Goal: Task Accomplishment & Management: Complete application form

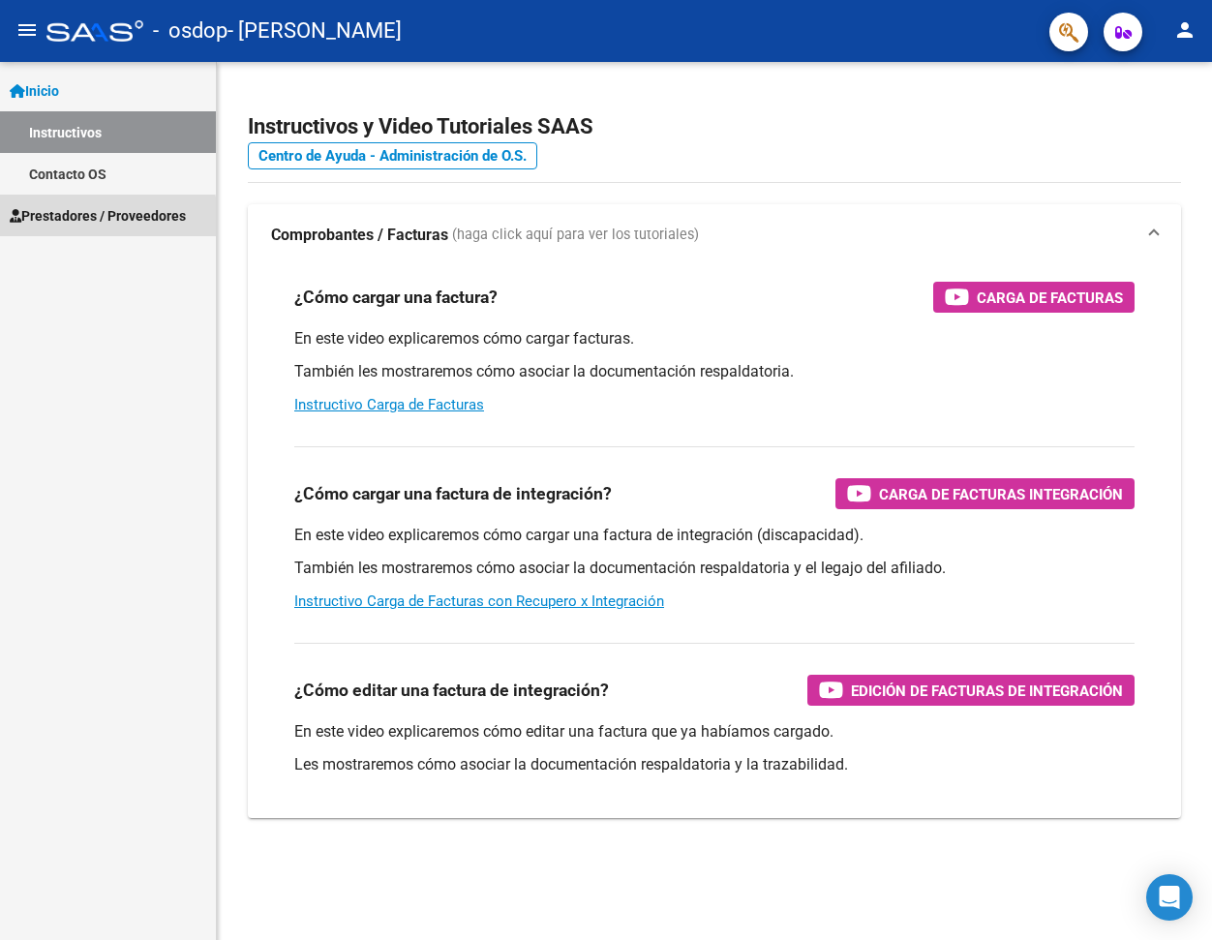
click at [64, 221] on span "Prestadores / Proveedores" at bounding box center [98, 215] width 176 height 21
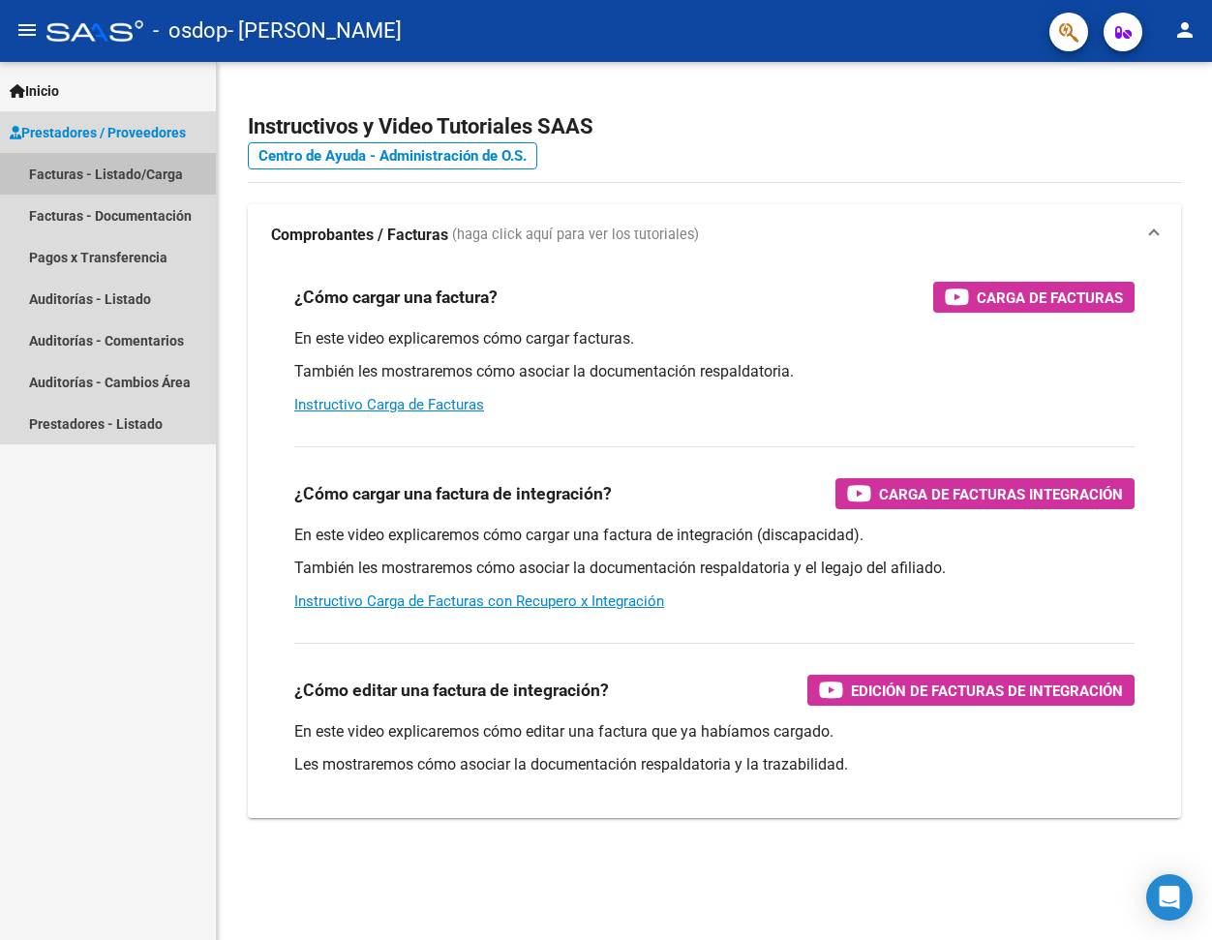
click at [93, 173] on link "Facturas - Listado/Carga" at bounding box center [108, 174] width 216 height 42
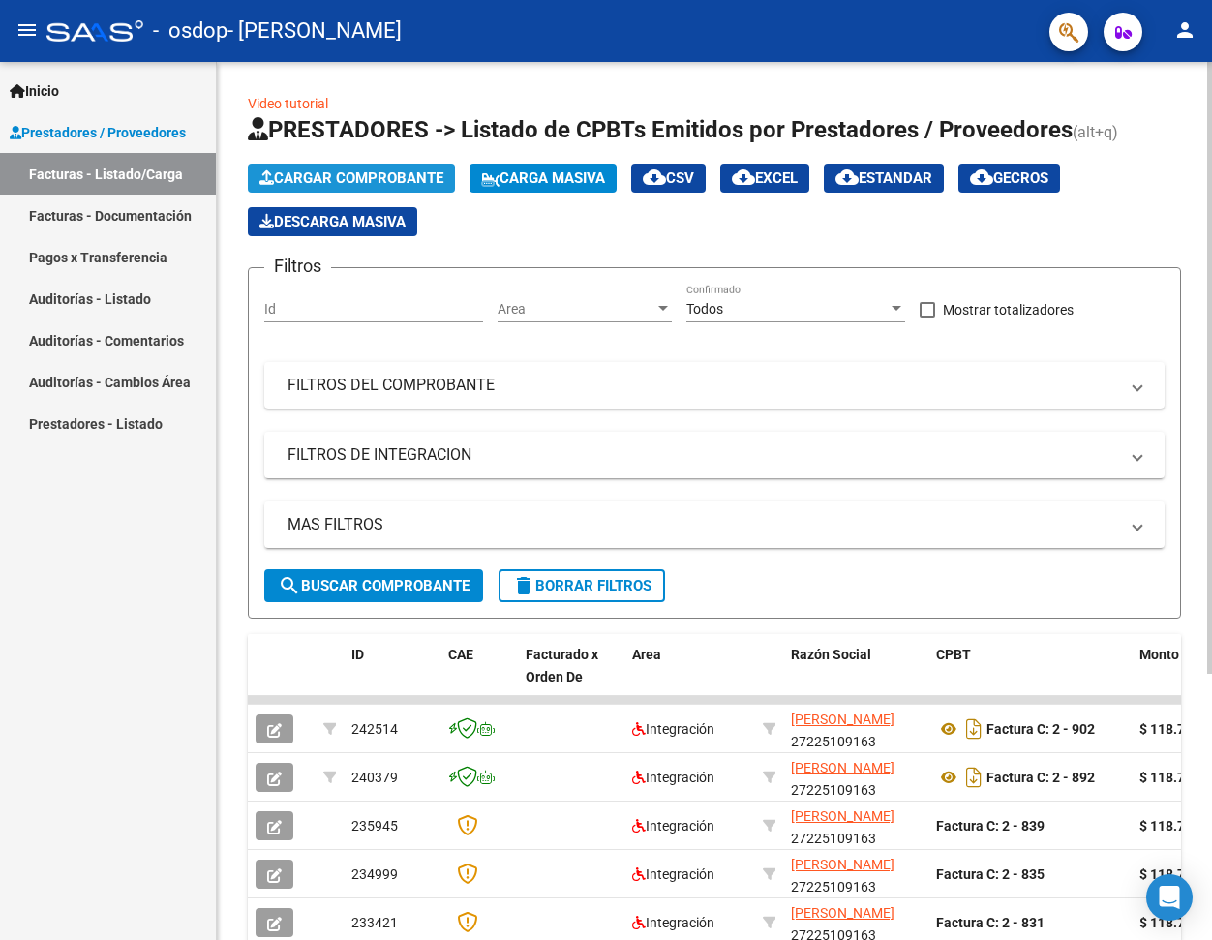
click at [381, 179] on span "Cargar Comprobante" at bounding box center [351, 177] width 184 height 17
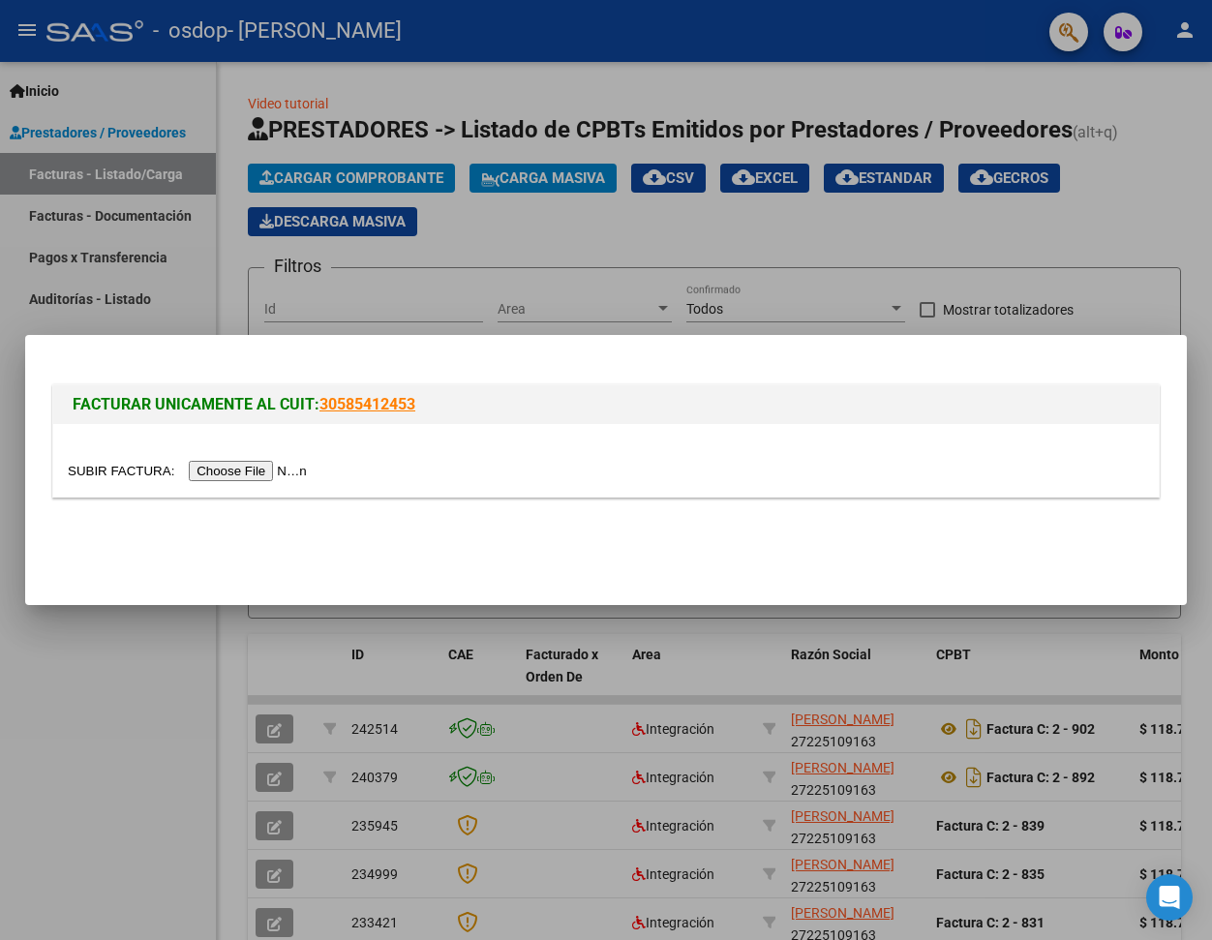
click at [305, 469] on input "file" at bounding box center [190, 471] width 245 height 20
drag, startPoint x: 726, startPoint y: 353, endPoint x: 340, endPoint y: 423, distance: 392.4
click at [307, 424] on mat-dialog-container "FACTURAR UNICAMENTE AL CUIT: 30585412453" at bounding box center [605, 470] width 1161 height 270
click at [574, 362] on div "FACTURAR UNICAMENTE AL CUIT: 30585412453" at bounding box center [605, 433] width 1115 height 150
click at [286, 471] on input "file" at bounding box center [190, 471] width 245 height 20
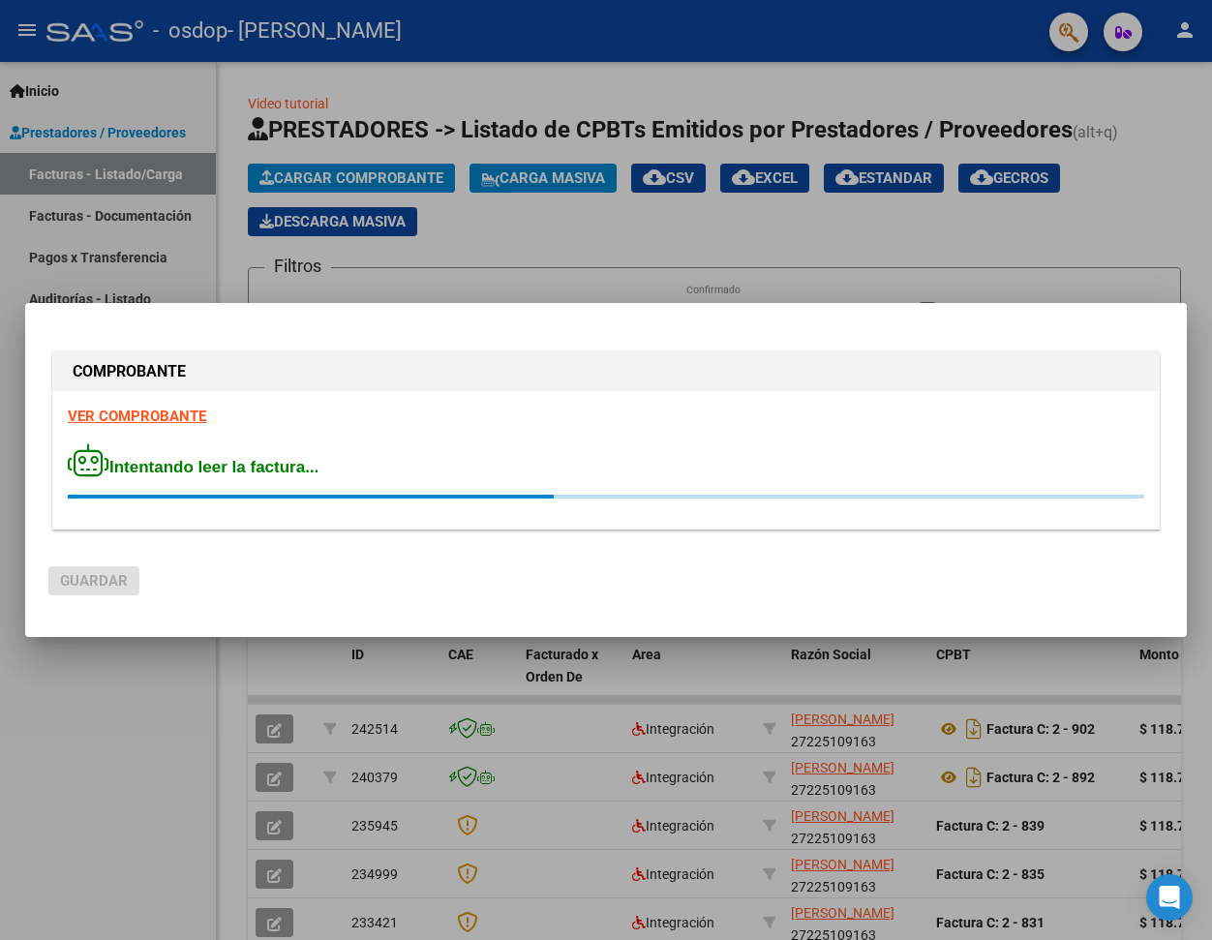
drag, startPoint x: 737, startPoint y: 320, endPoint x: 904, endPoint y: 310, distance: 166.8
click at [904, 310] on mat-dialog-container "COMPROBANTE VER COMPROBANTE Intentando leer la factura... [GEOGRAPHIC_DATA]" at bounding box center [605, 470] width 1161 height 335
click at [547, 231] on div at bounding box center [606, 470] width 1212 height 940
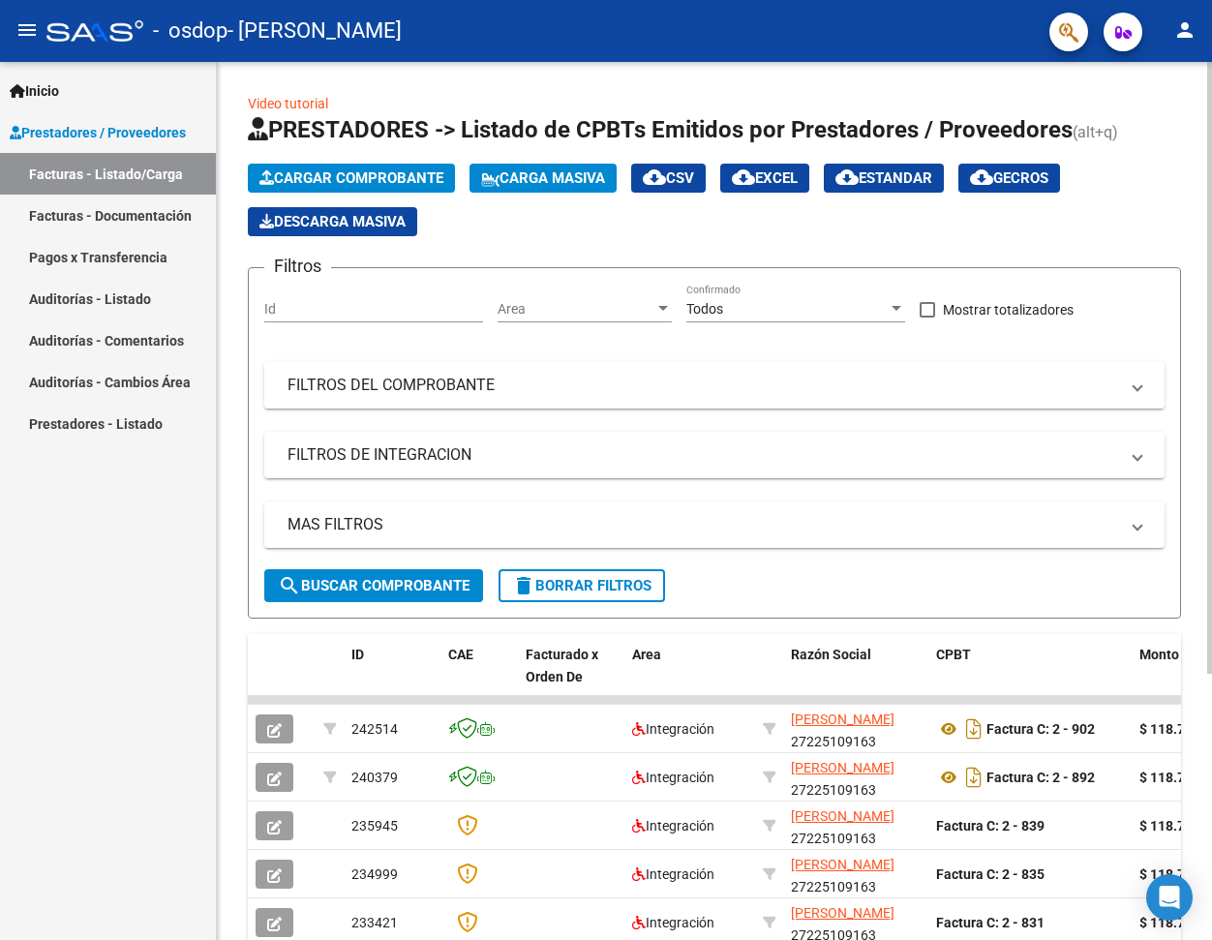
click at [304, 306] on input "Id" at bounding box center [373, 309] width 219 height 16
click at [308, 306] on input "Id" at bounding box center [373, 309] width 219 height 16
click at [343, 176] on span "Cargar Comprobante" at bounding box center [351, 177] width 184 height 17
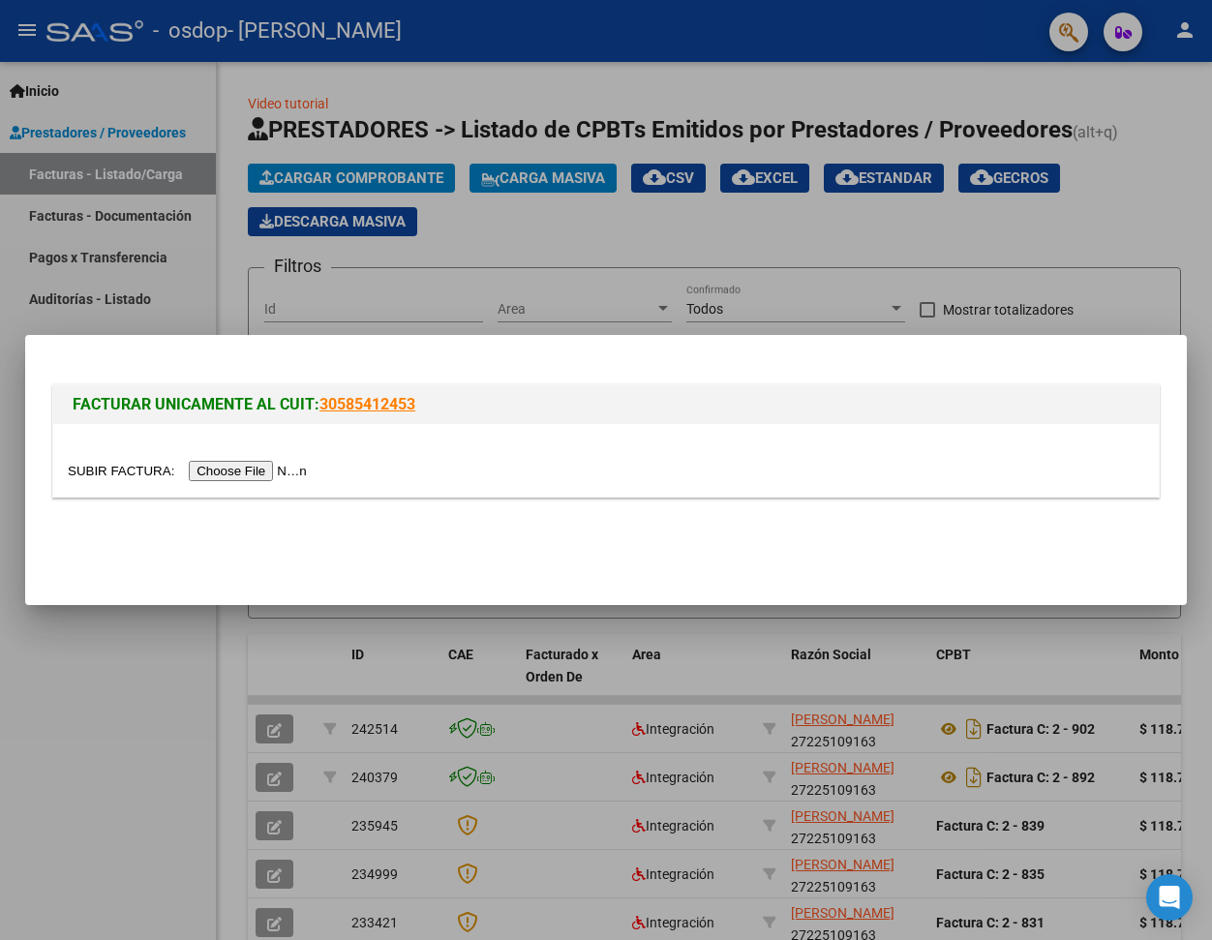
click at [256, 473] on input "file" at bounding box center [190, 471] width 245 height 20
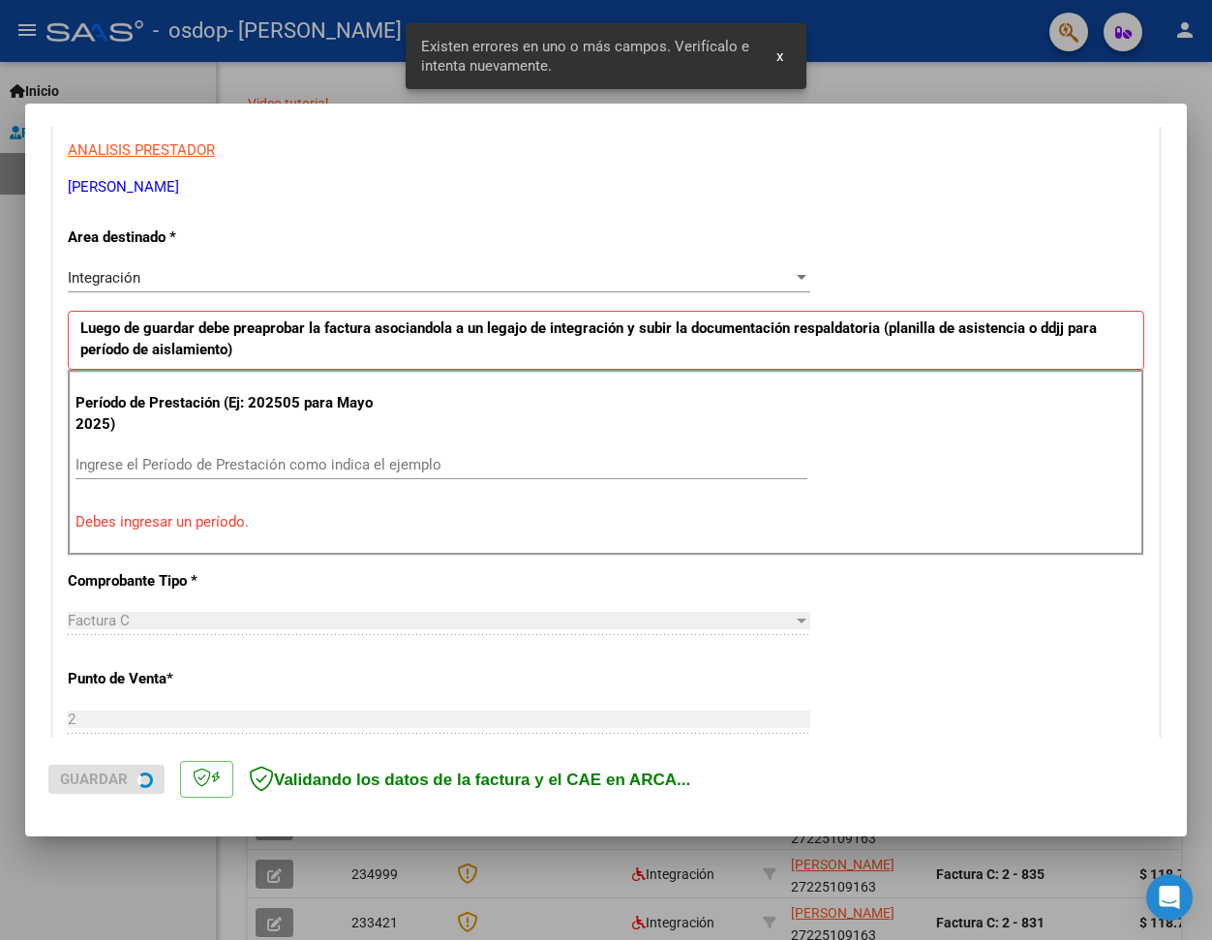
scroll to position [369, 0]
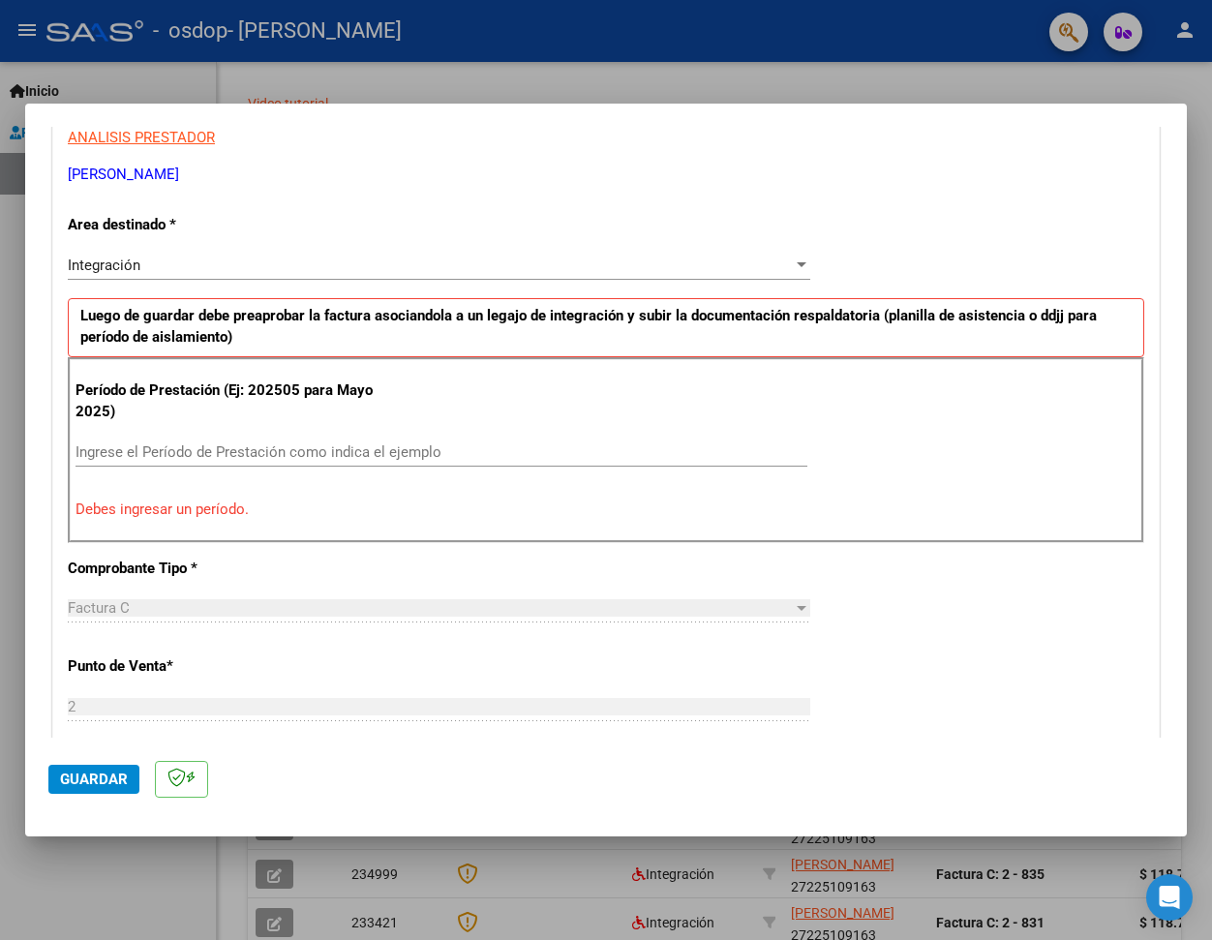
click at [107, 457] on input "Ingrese el Período de Prestación como indica el ejemplo" at bounding box center [441, 451] width 732 height 17
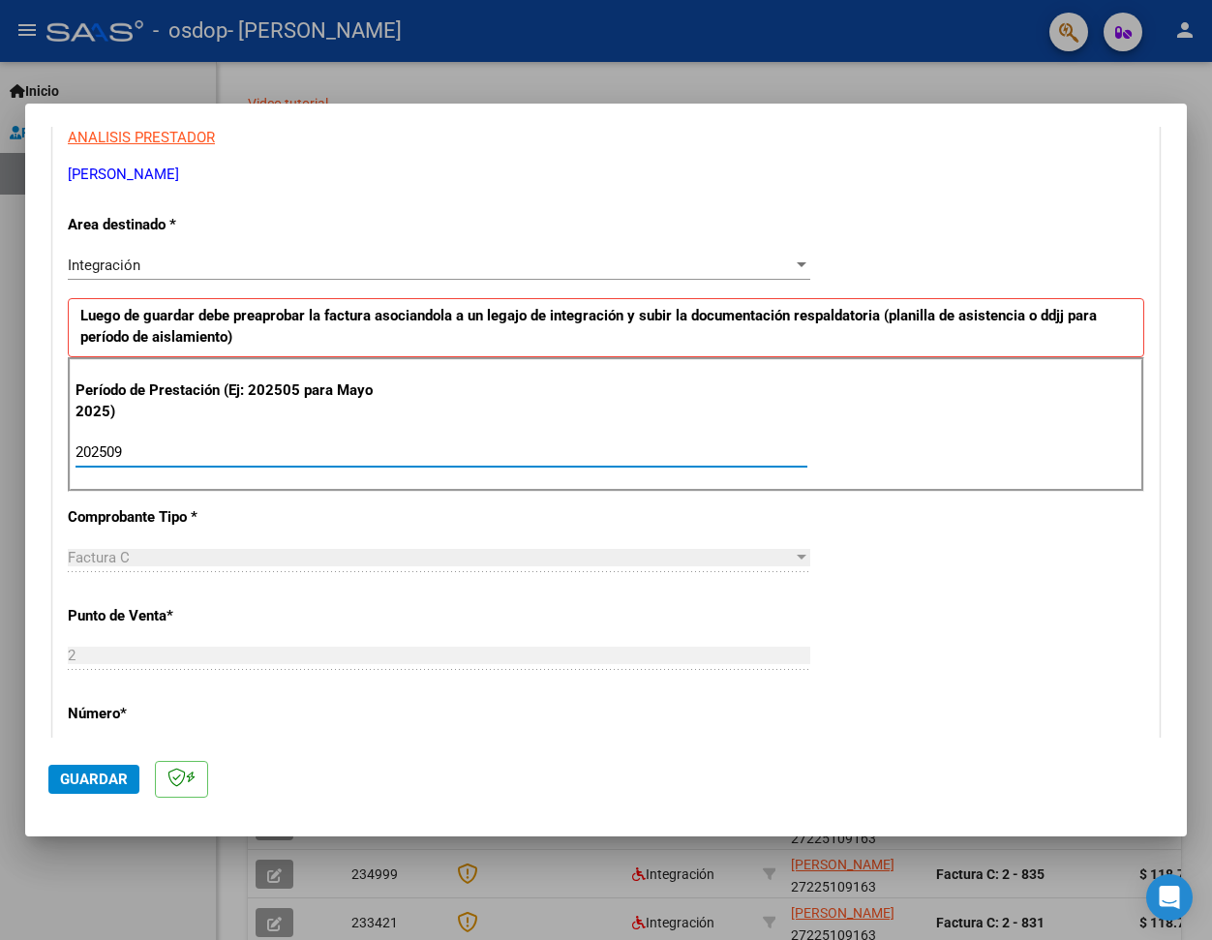
type input "202509"
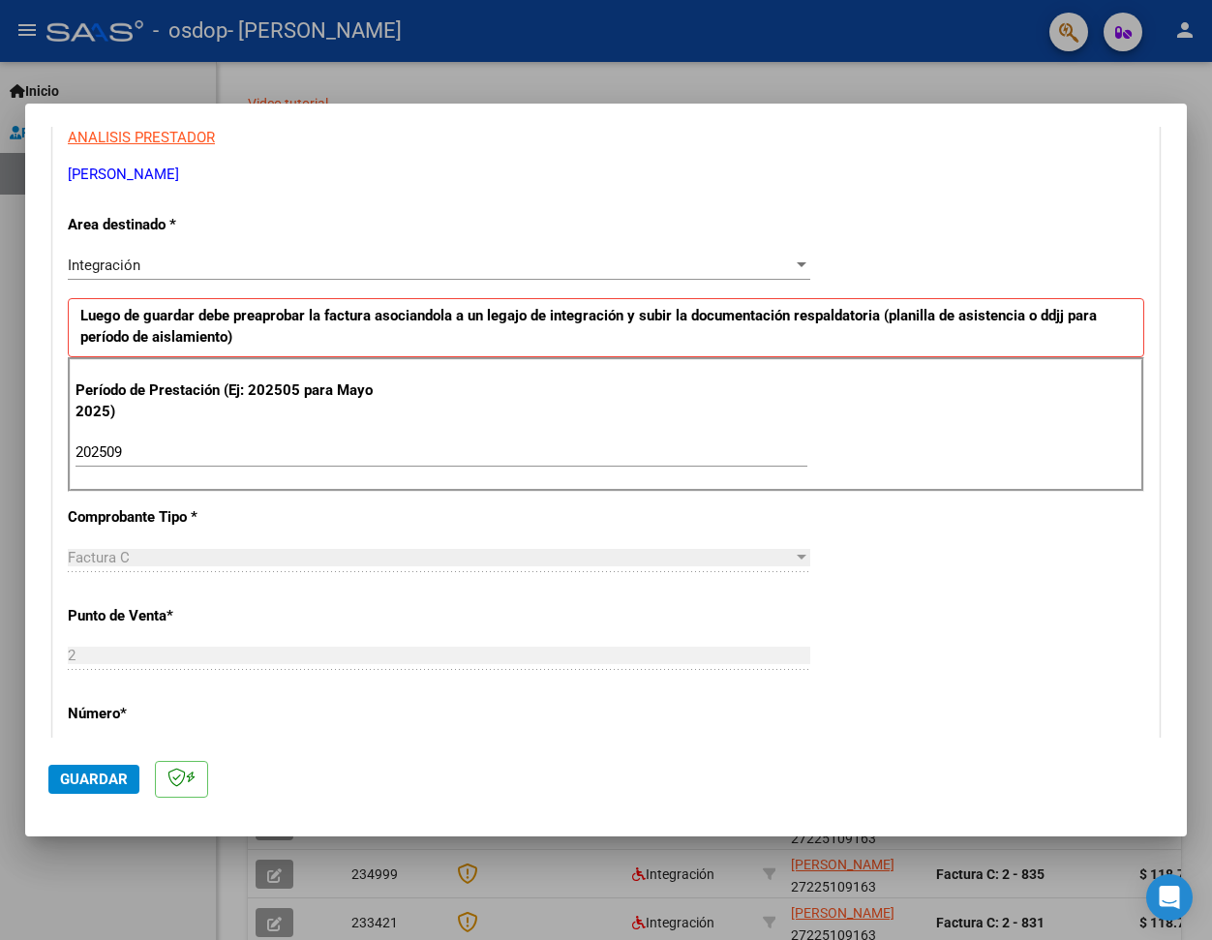
click at [98, 558] on span "Factura C" at bounding box center [99, 557] width 62 height 17
click at [796, 556] on div at bounding box center [801, 556] width 10 height 5
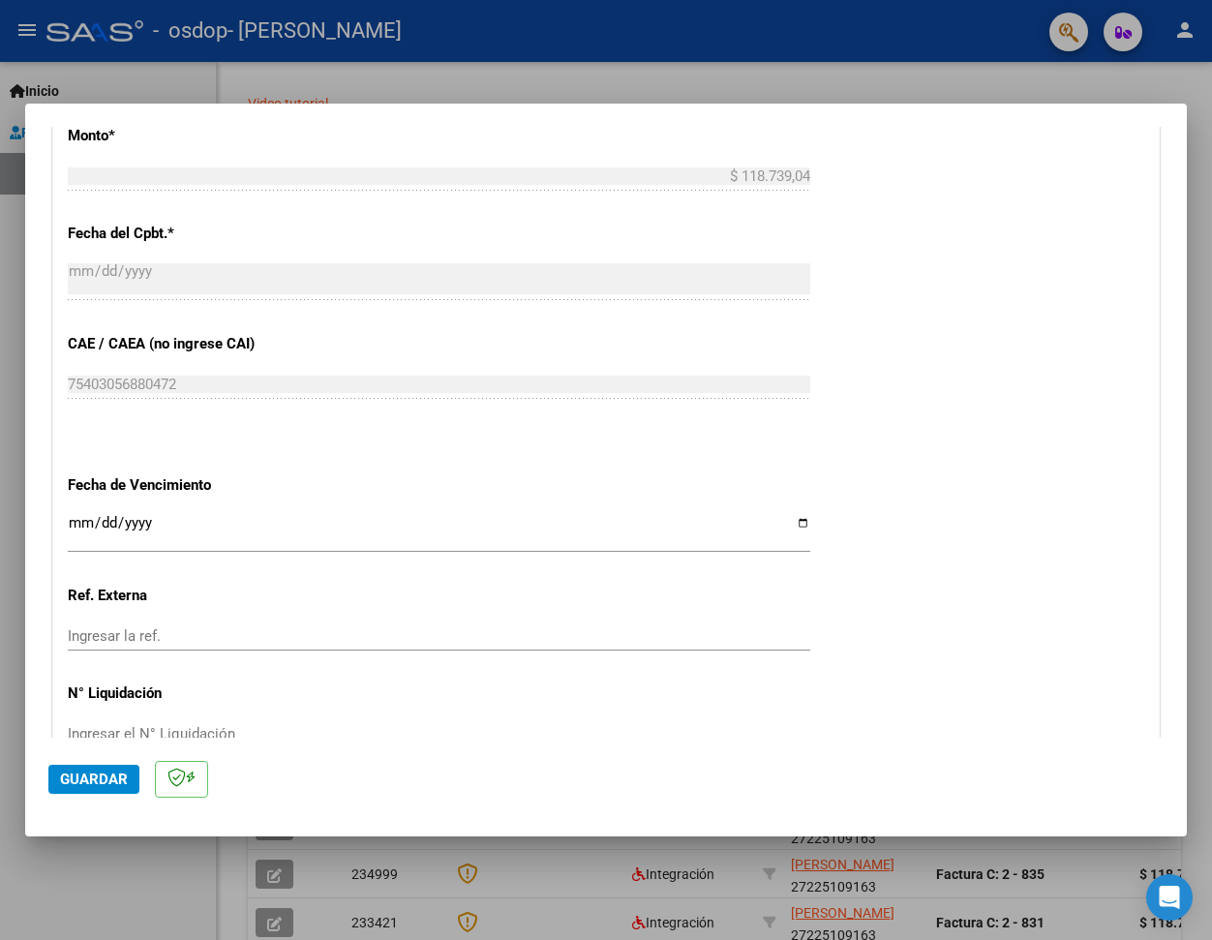
scroll to position [1143, 0]
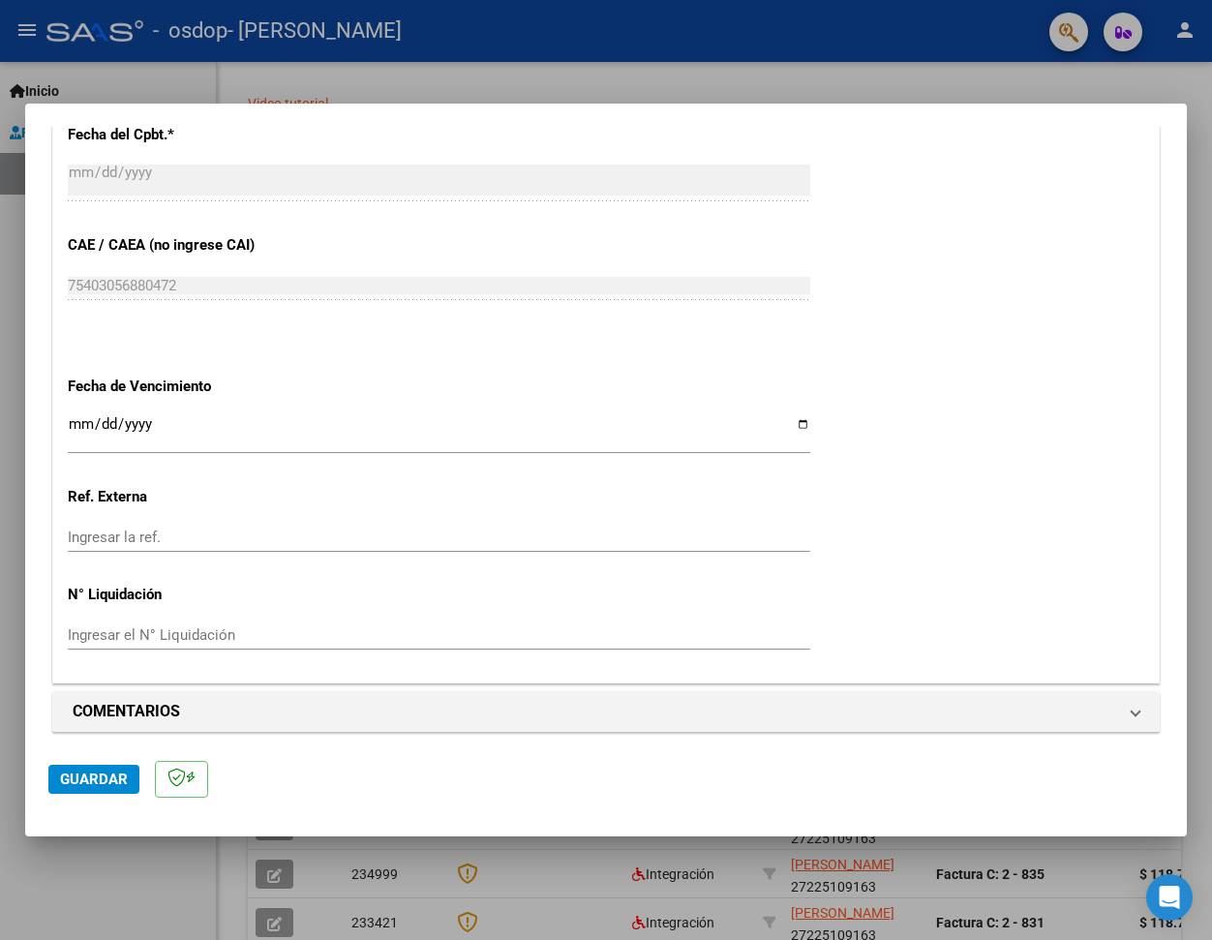
click at [792, 422] on input "Ingresar la fecha" at bounding box center [439, 431] width 742 height 31
click at [794, 422] on input "Ingresar la fecha" at bounding box center [439, 431] width 742 height 31
type input "[DATE]"
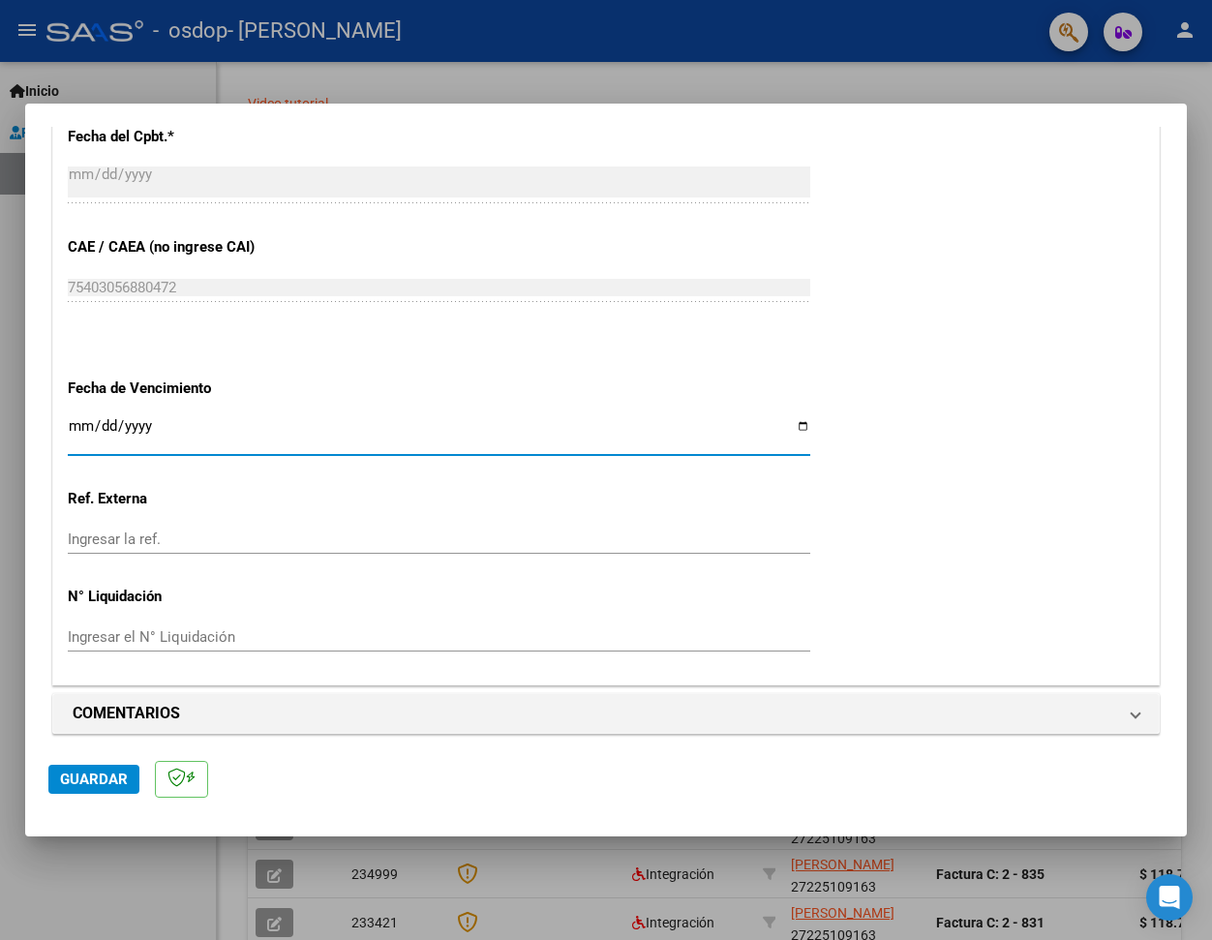
scroll to position [1152, 0]
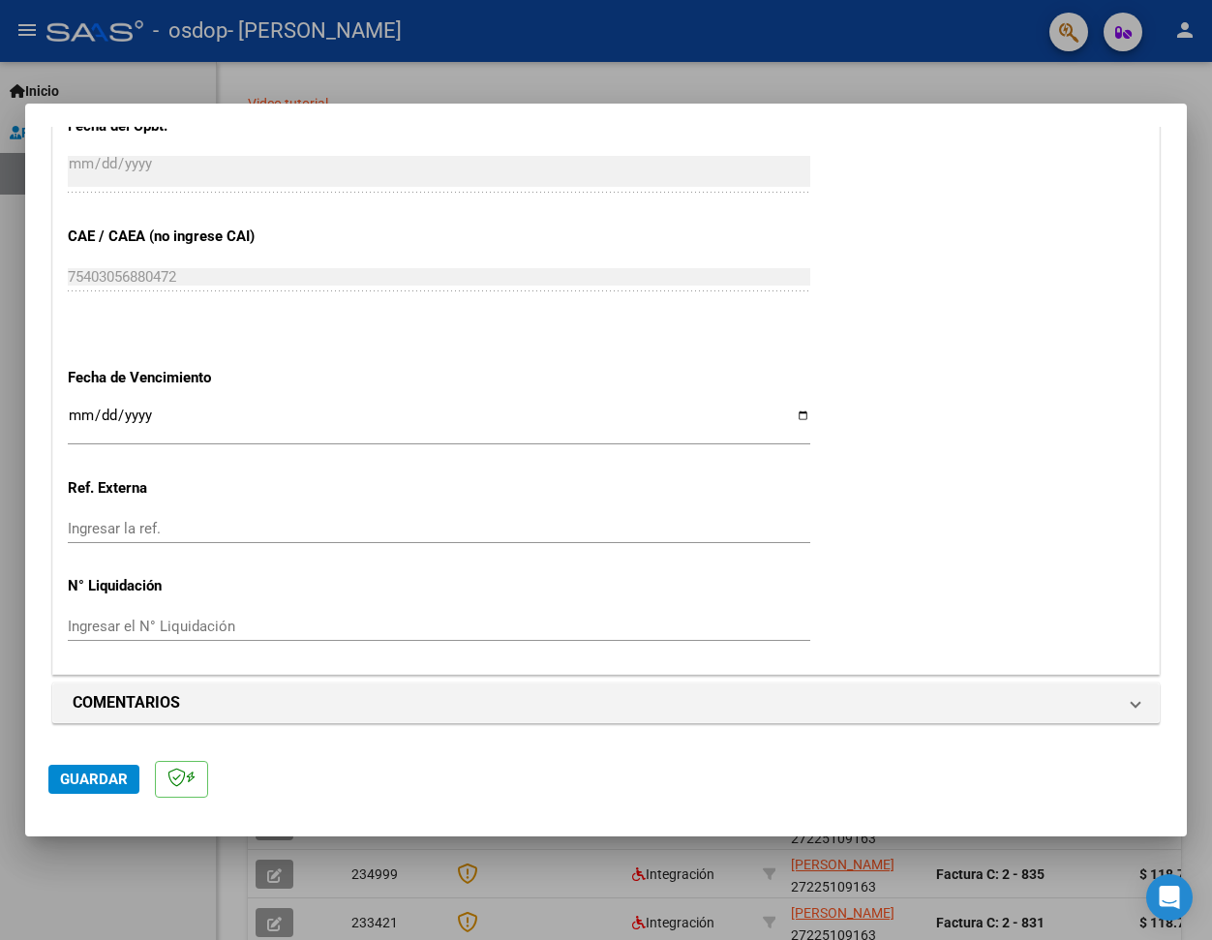
click at [95, 784] on span "Guardar" at bounding box center [94, 778] width 68 height 17
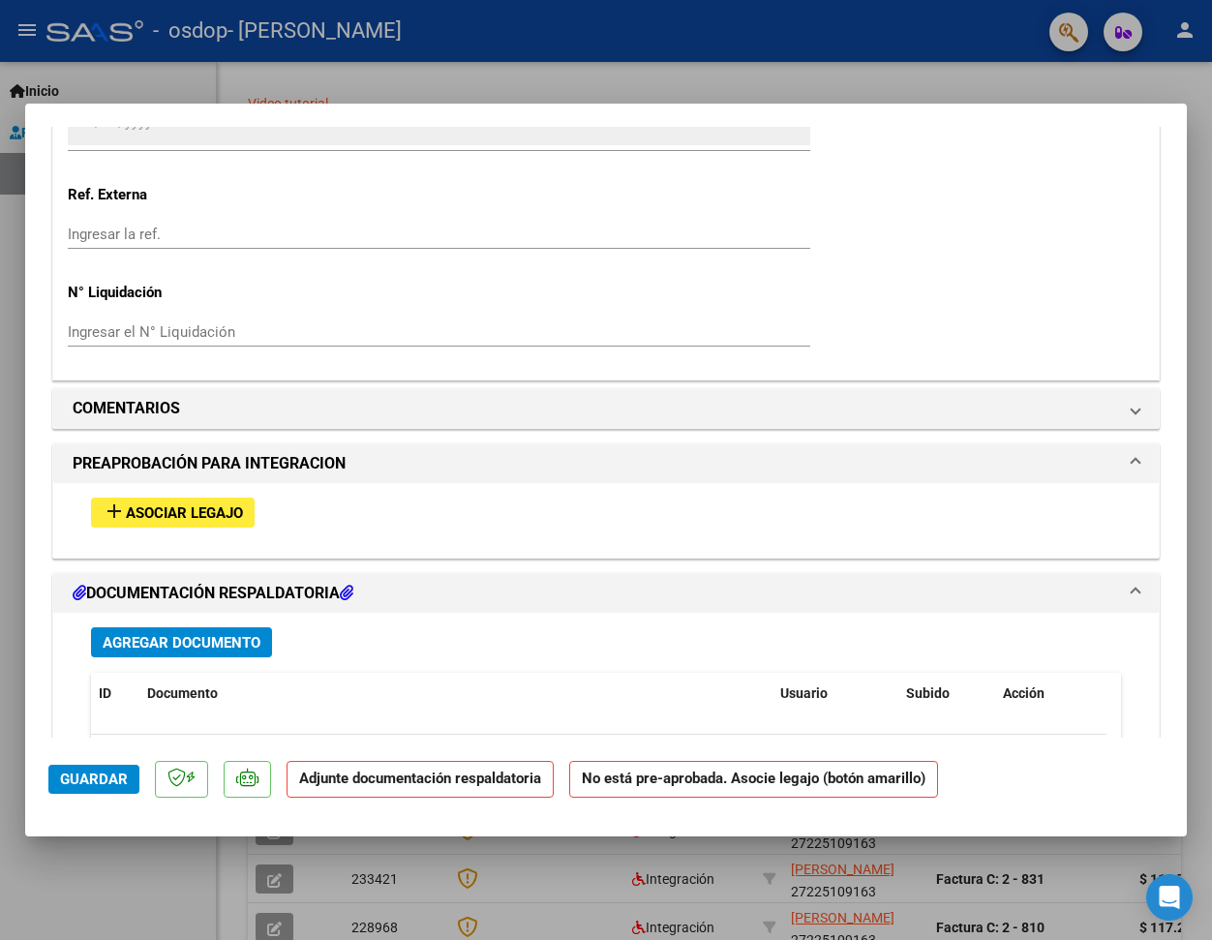
scroll to position [1420, 0]
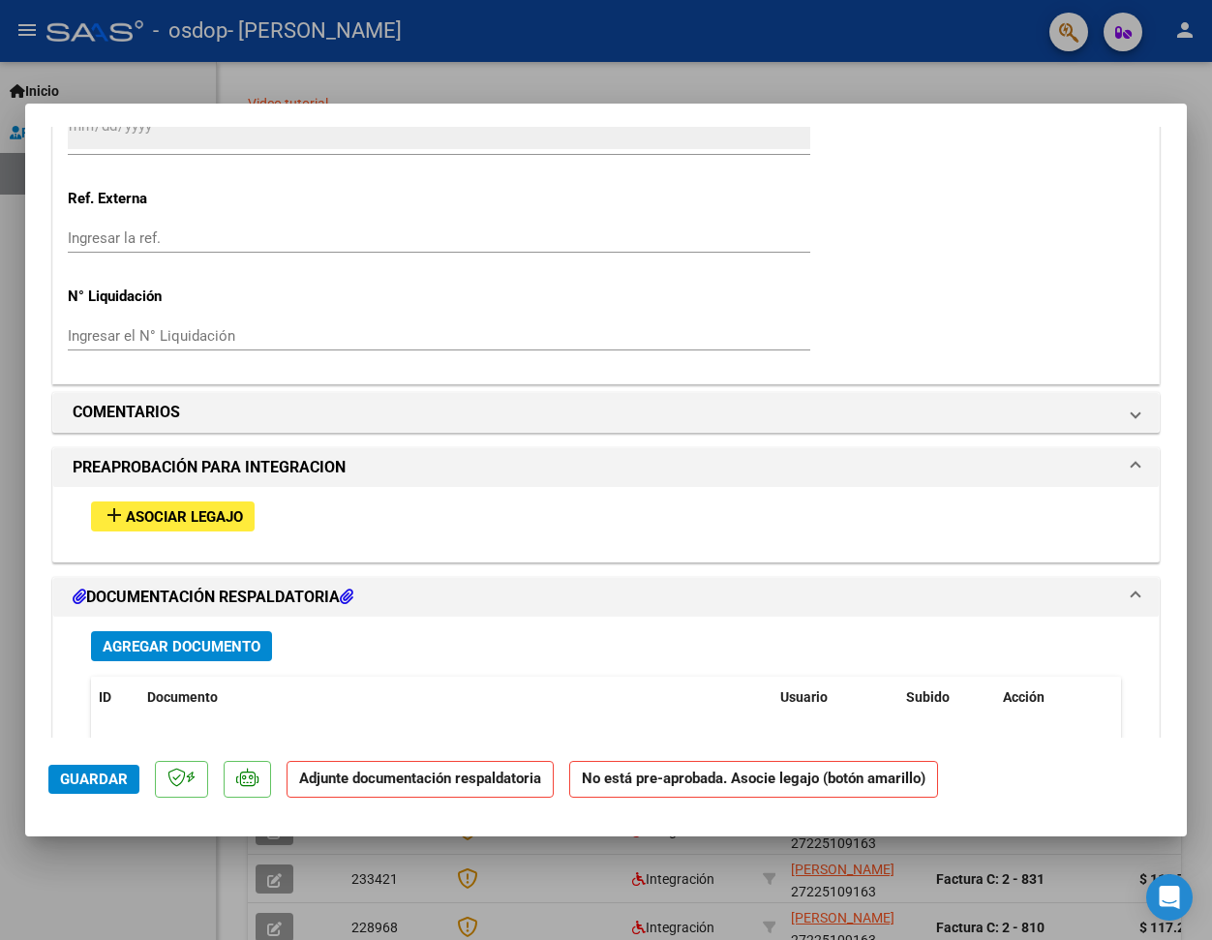
click at [203, 521] on span "Asociar Legajo" at bounding box center [184, 516] width 117 height 17
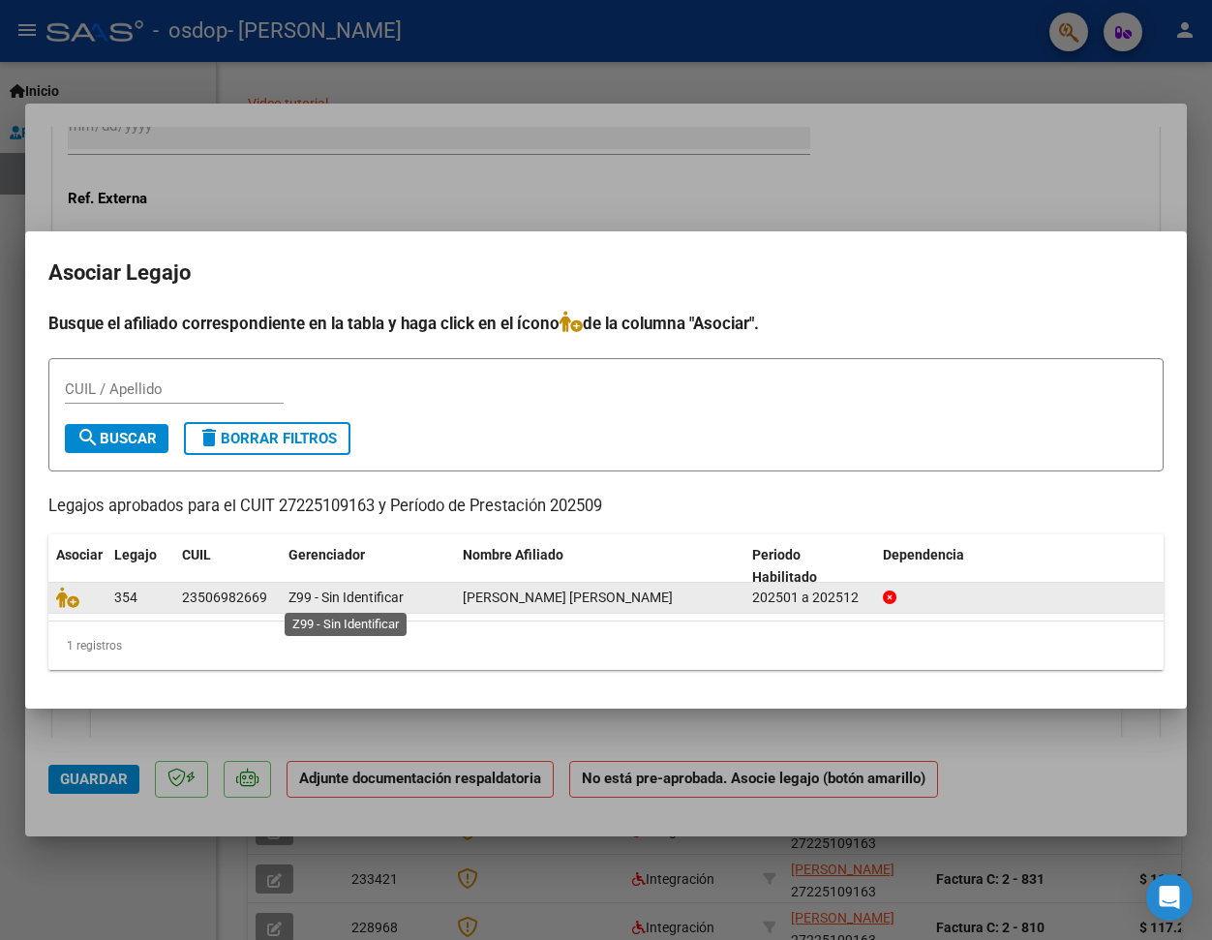
click at [301, 599] on span "Z99 - Sin Identificar" at bounding box center [345, 596] width 115 height 15
click at [72, 600] on icon at bounding box center [67, 596] width 23 height 21
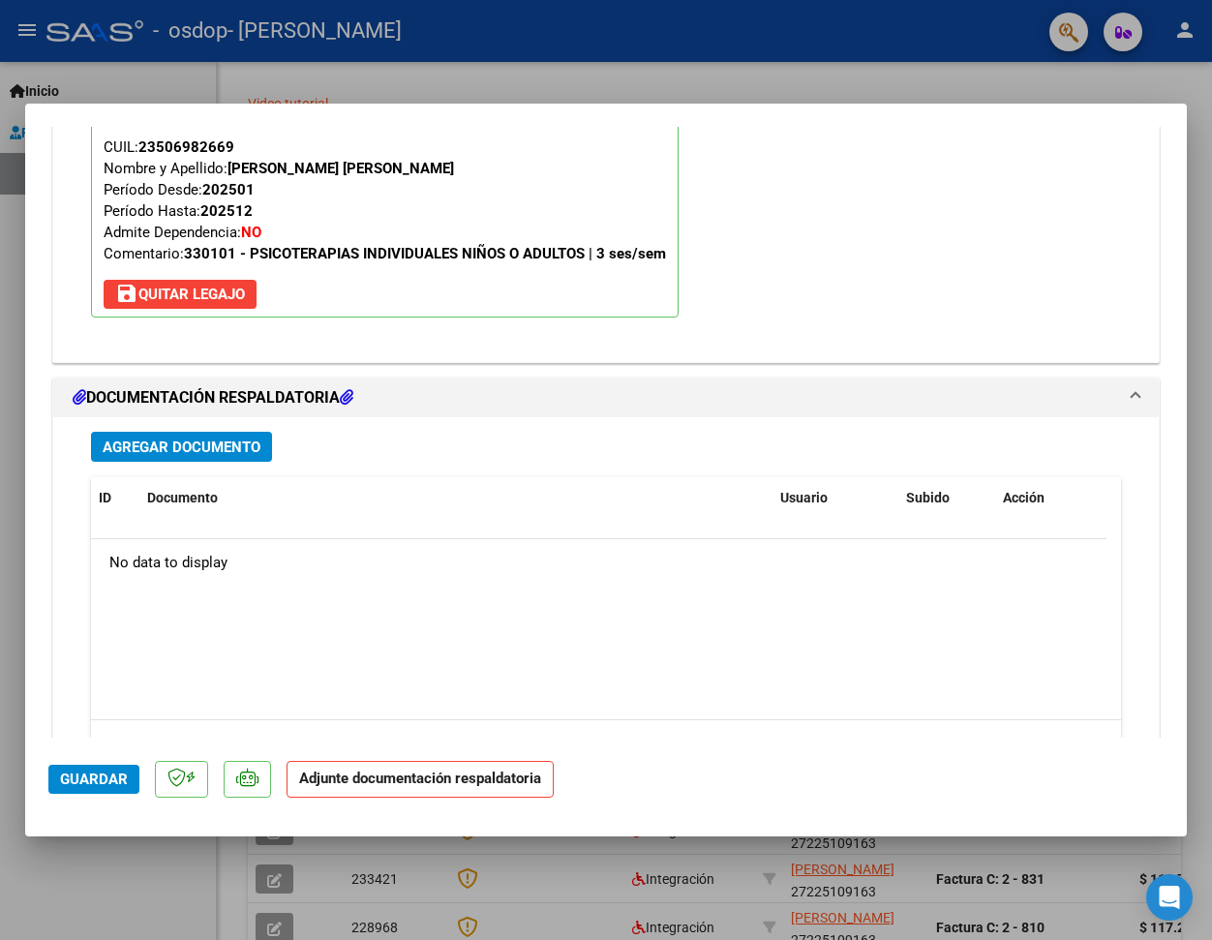
scroll to position [1955, 0]
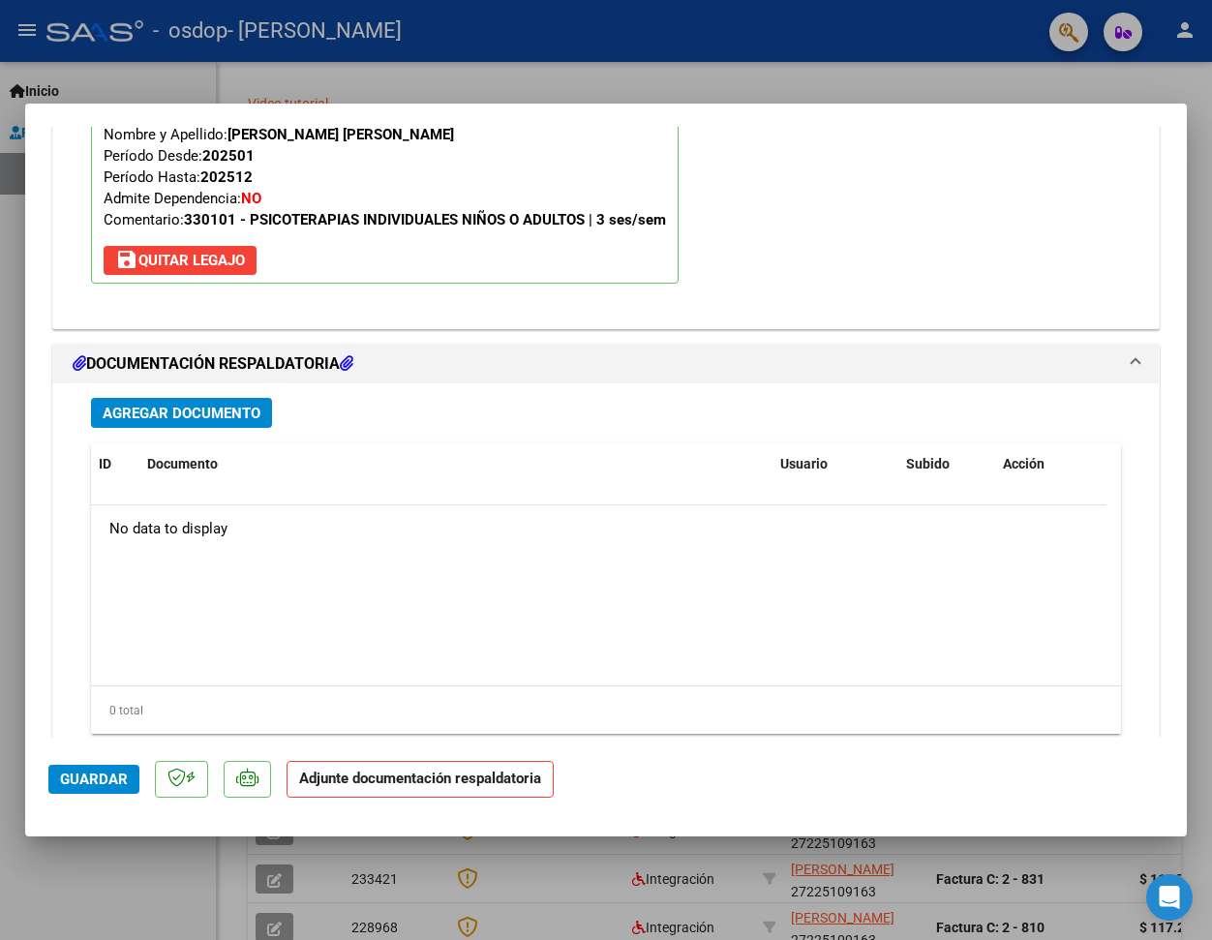
click at [201, 412] on span "Agregar Documento" at bounding box center [182, 413] width 158 height 17
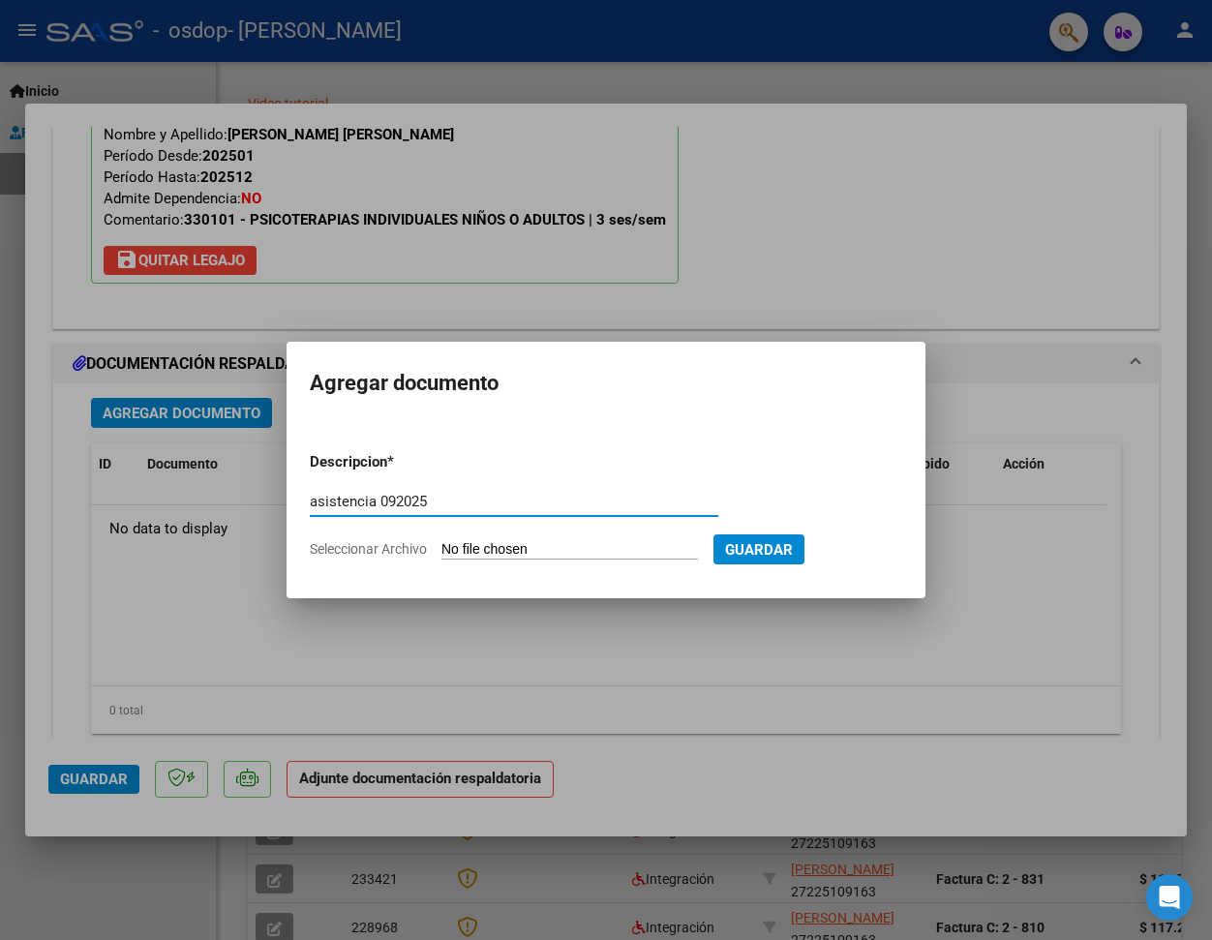
click at [395, 497] on input "asistencia 092025" at bounding box center [514, 501] width 408 height 17
type input "asistencia 09/2025"
type input "C:\fakepath\asis [PERSON_NAME] sept.pdf"
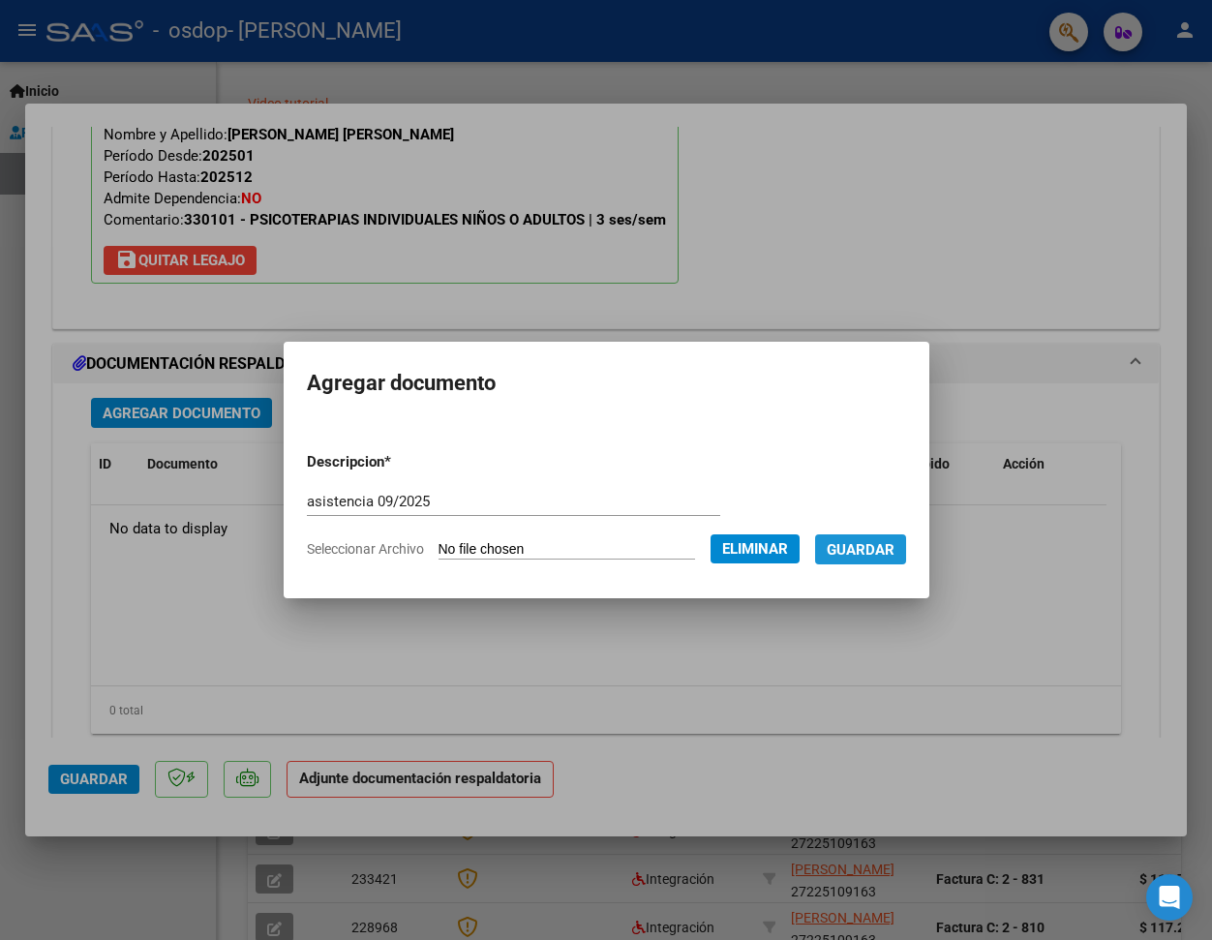
click at [889, 549] on span "Guardar" at bounding box center [860, 549] width 68 height 17
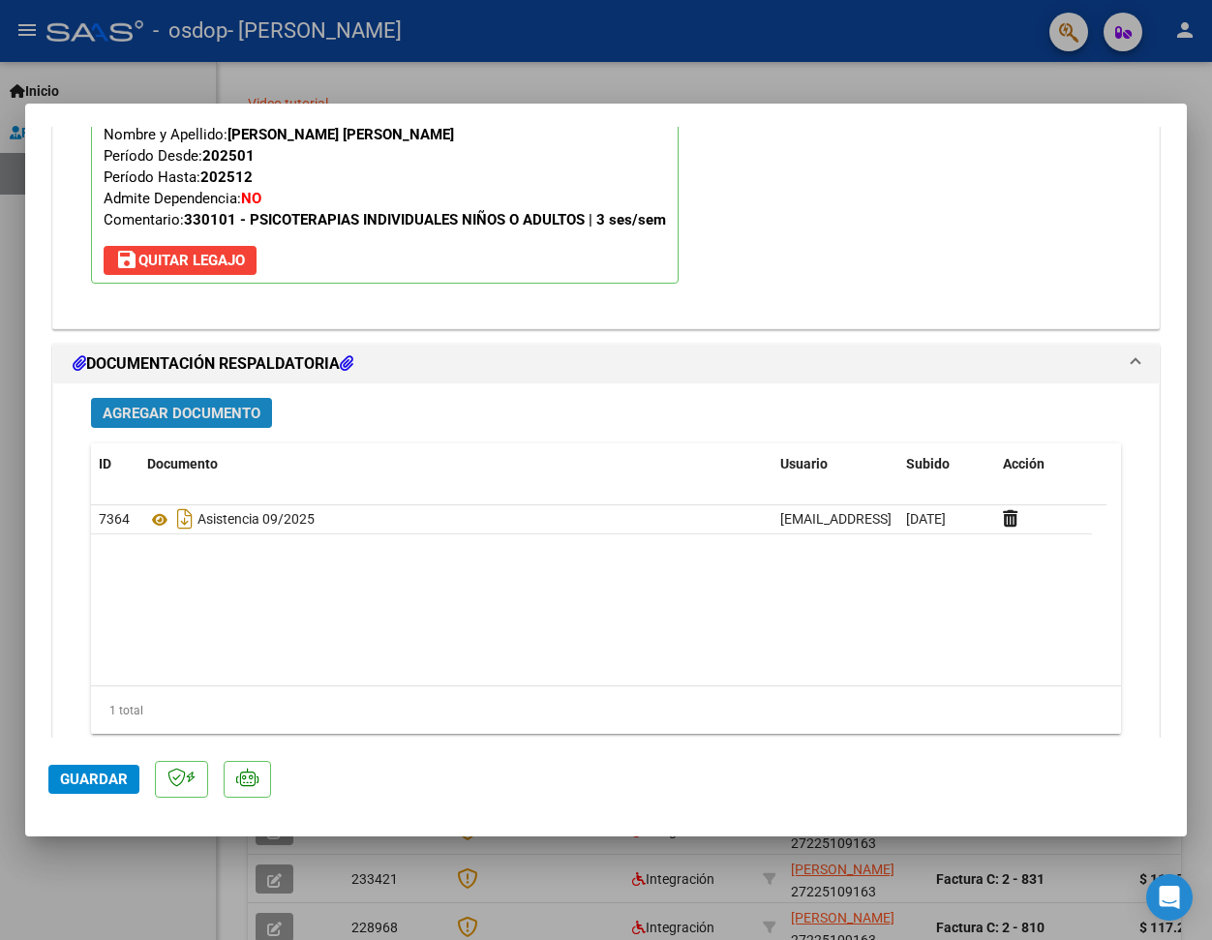
click at [210, 420] on span "Agregar Documento" at bounding box center [182, 413] width 158 height 17
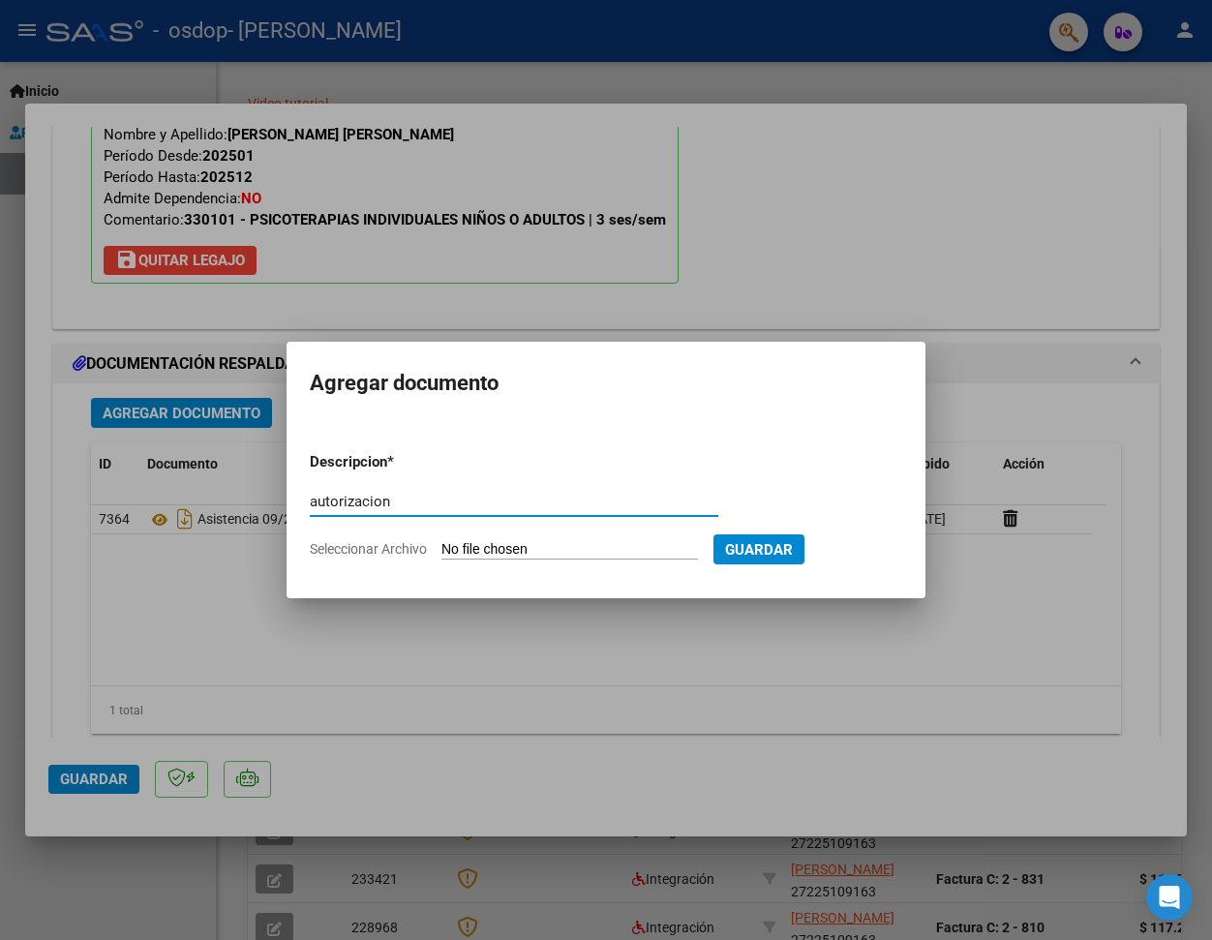
type input "autorizacion"
type input "C:\fakepath\auto 24 [PERSON_NAME]pdf"
click at [894, 551] on span "Guardar" at bounding box center [860, 549] width 68 height 17
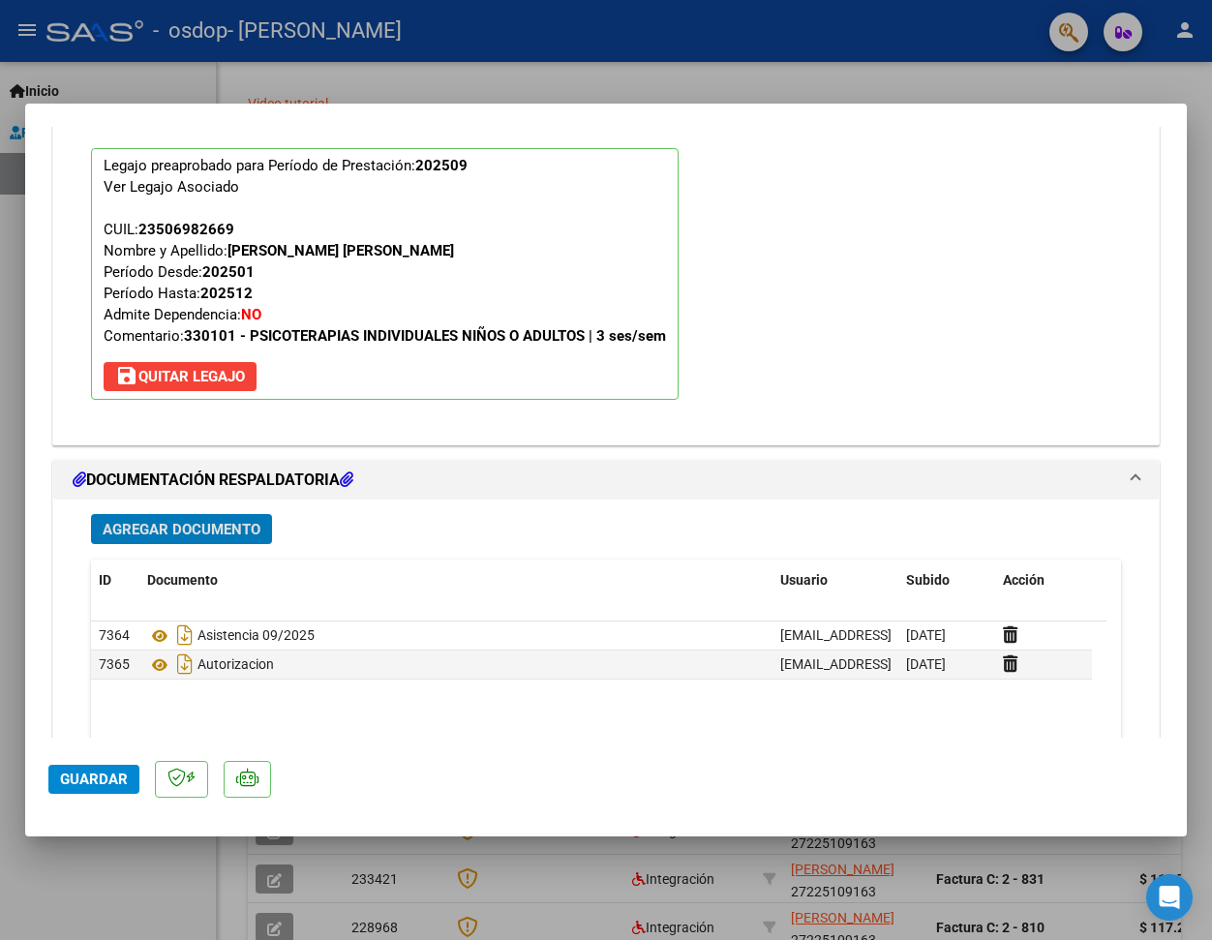
scroll to position [2012, 0]
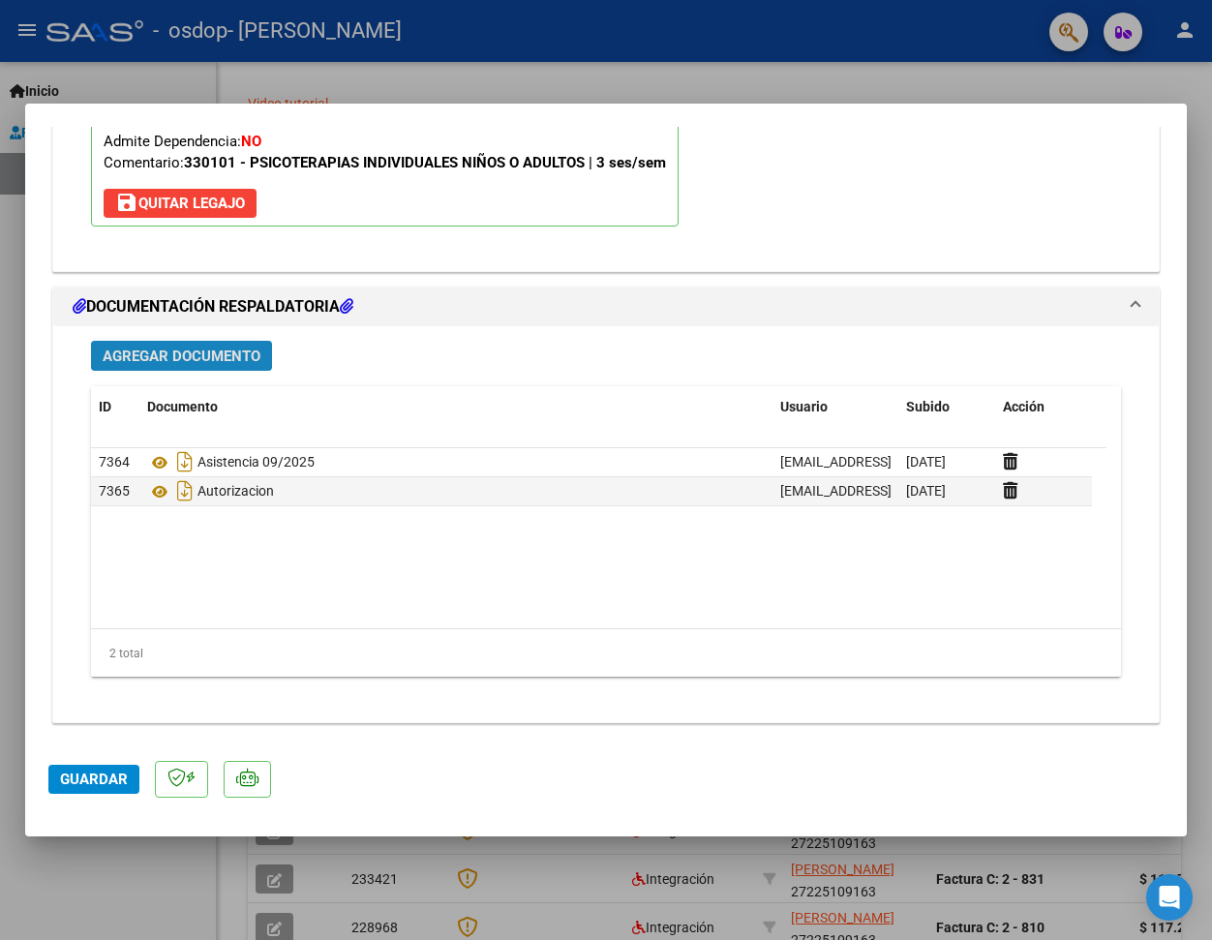
click at [225, 355] on span "Agregar Documento" at bounding box center [182, 355] width 158 height 17
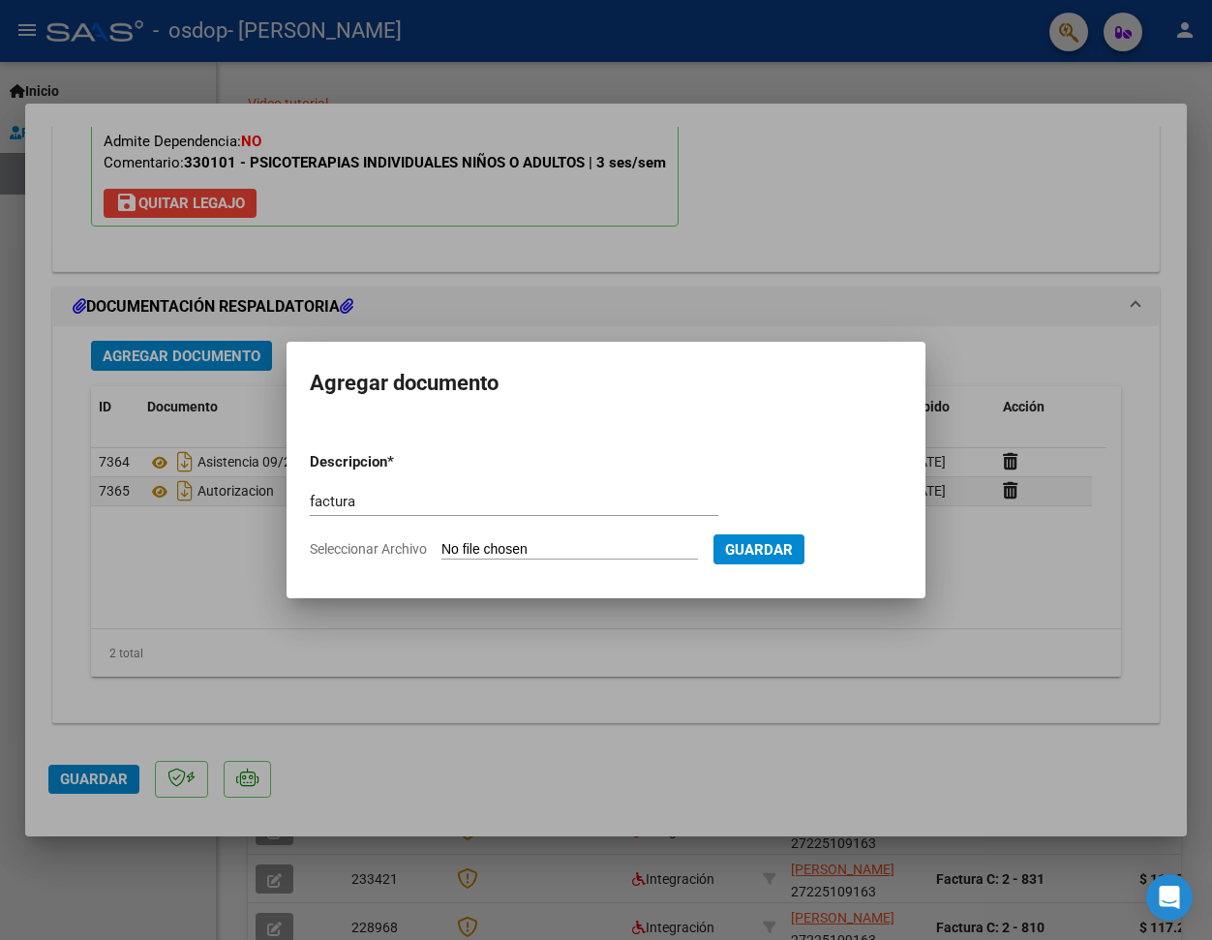
click at [392, 501] on input "factura" at bounding box center [514, 501] width 408 height 17
type input "factura 910"
type input "C:\fakepath\kerekes27225109163_011_00002_00000910.pdf"
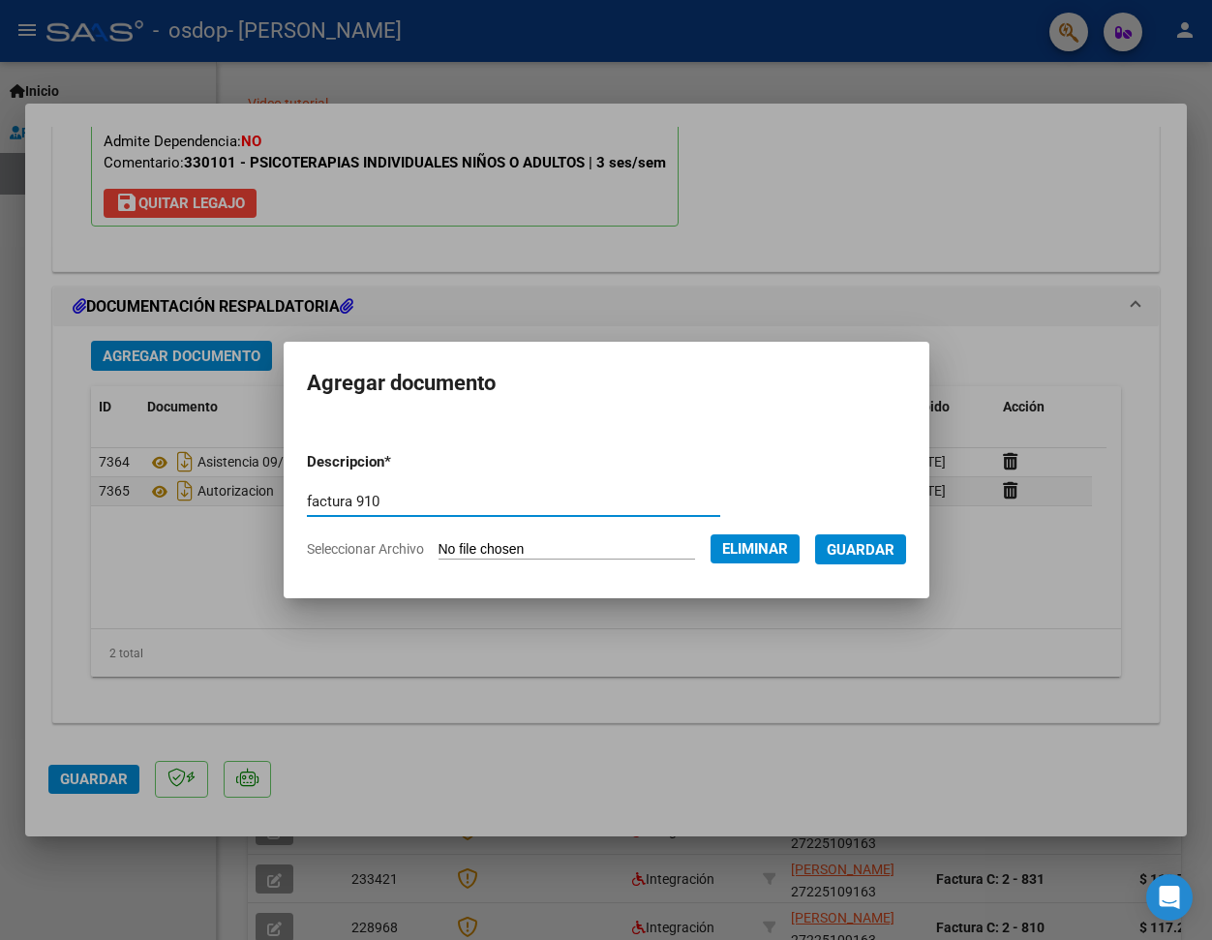
click at [894, 549] on span "Guardar" at bounding box center [860, 549] width 68 height 17
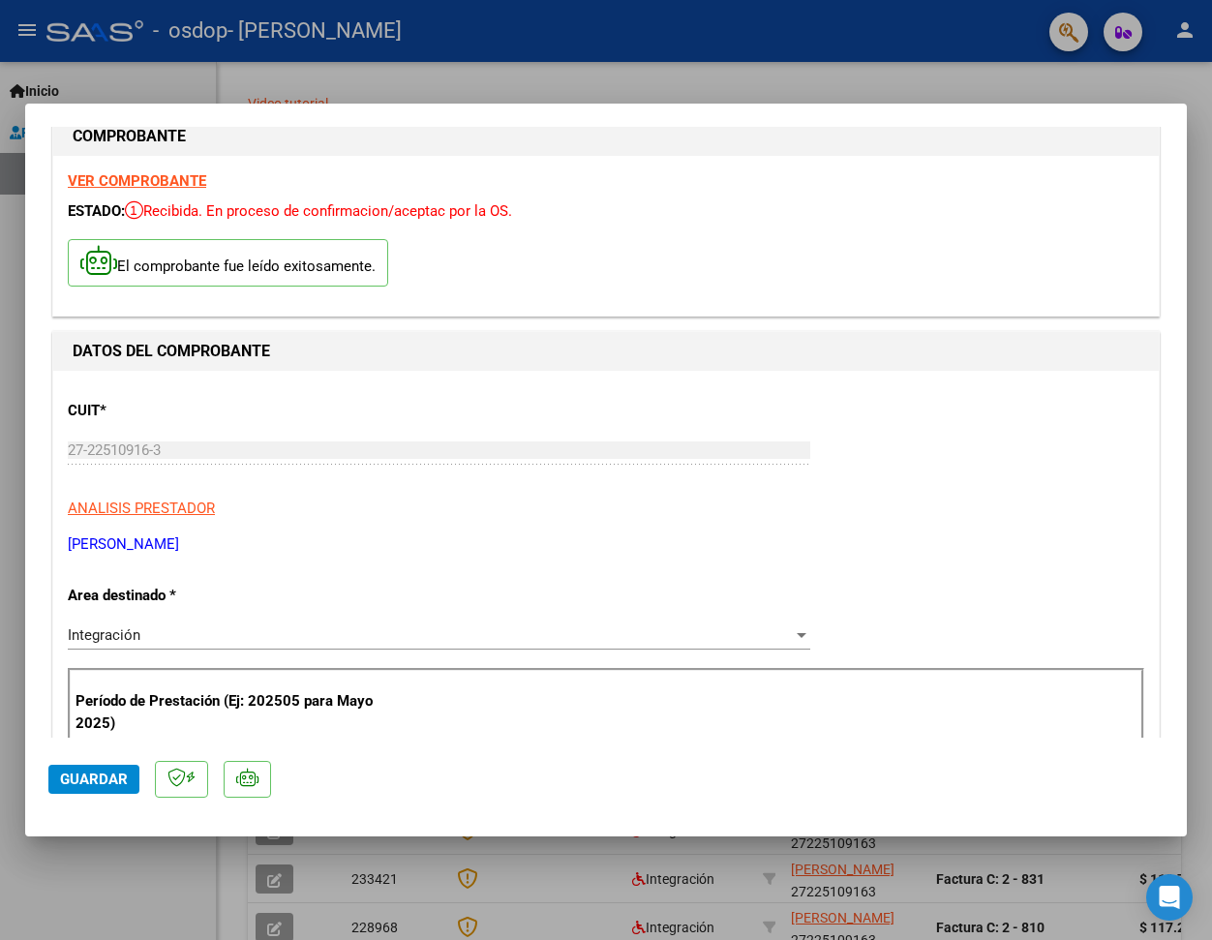
scroll to position [0, 0]
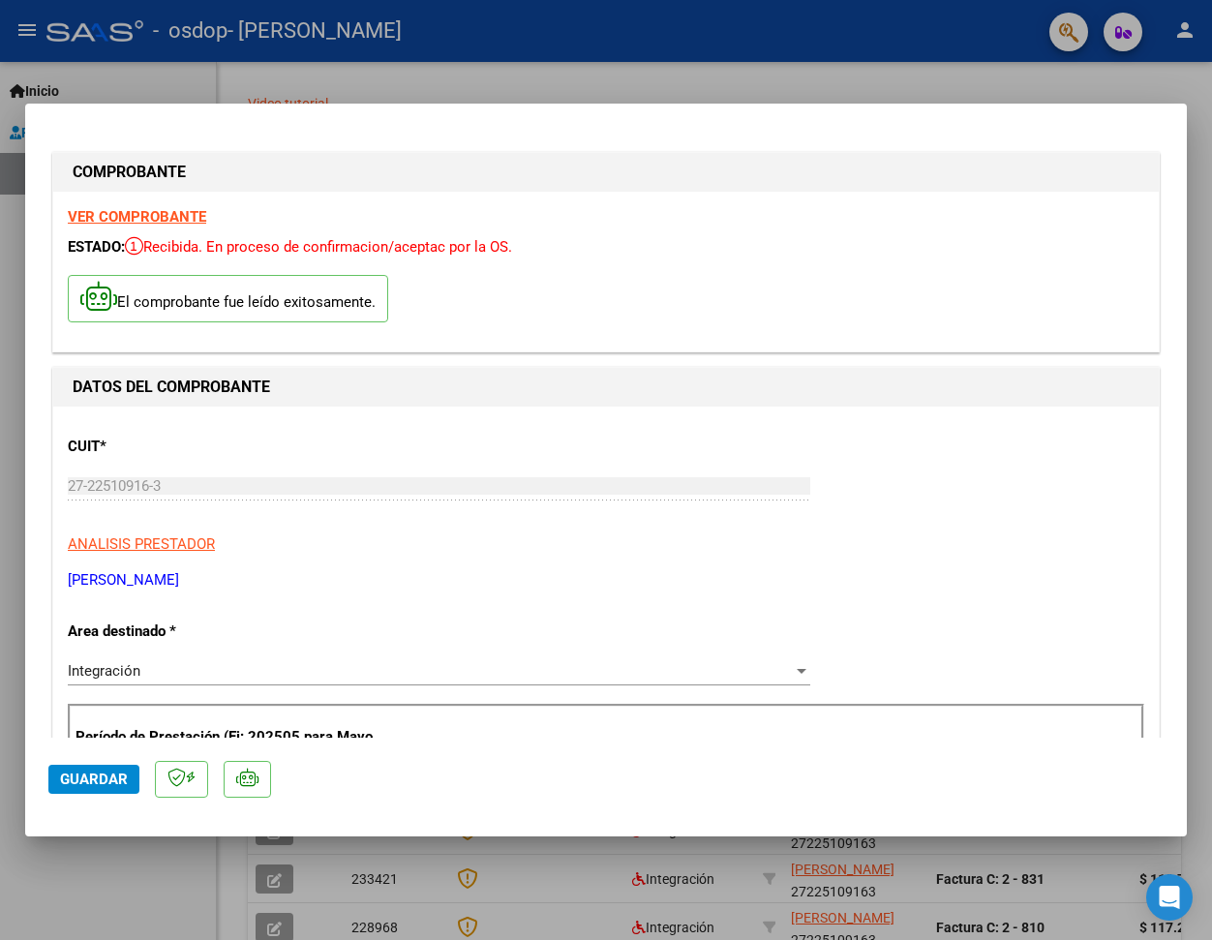
click at [133, 218] on strong "VER COMPROBANTE" at bounding box center [137, 216] width 138 height 17
